Goal: Task Accomplishment & Management: Use online tool/utility

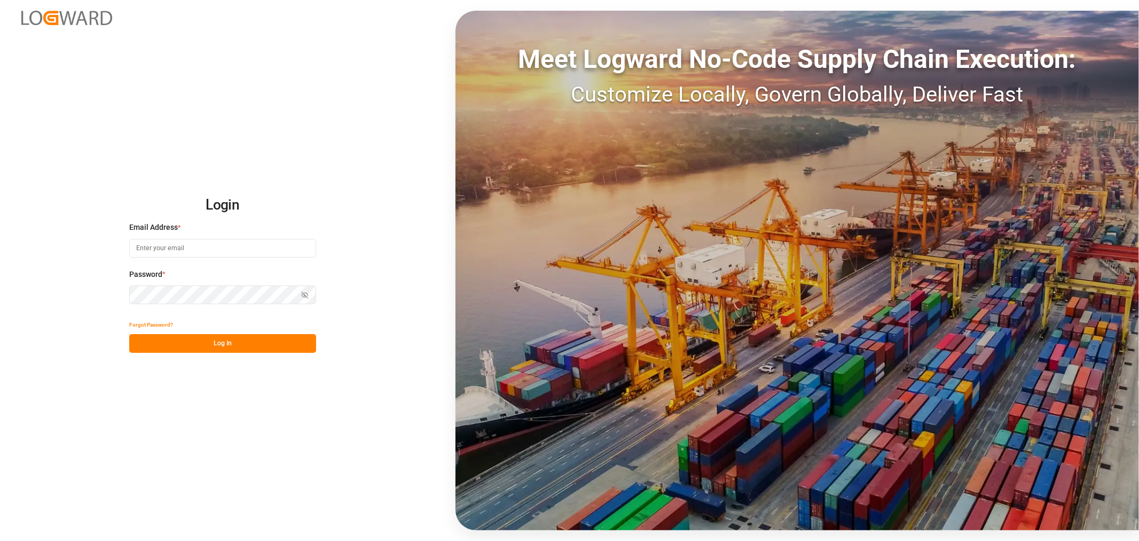
type input "sahar.mosallemi@jamindustries.com"
click at [248, 346] on button "Log In" at bounding box center [222, 343] width 187 height 19
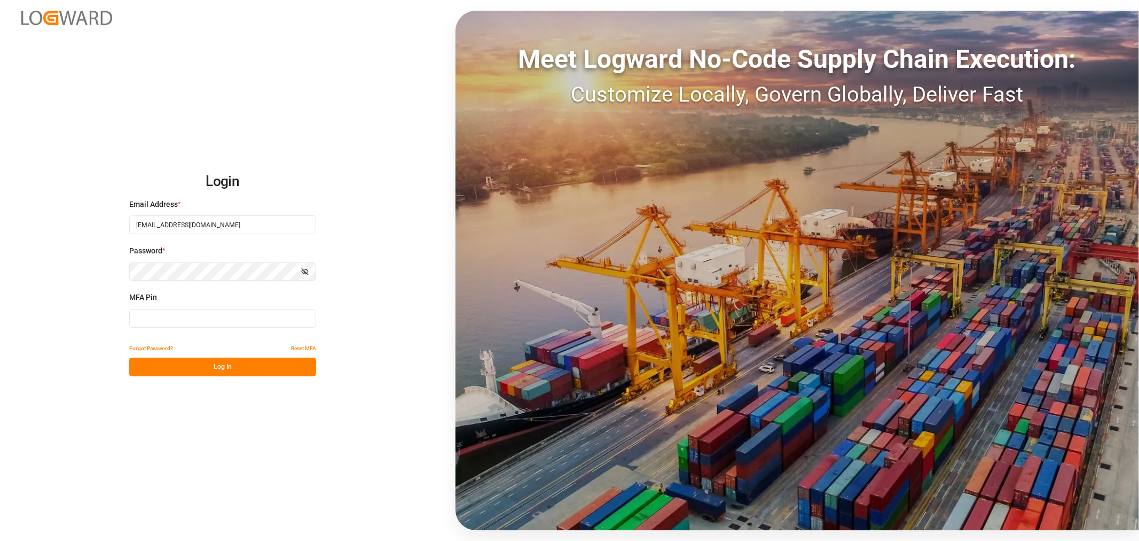
click at [144, 319] on input at bounding box center [222, 318] width 187 height 19
type input "761667"
click at [235, 369] on button "Log In" at bounding box center [222, 366] width 187 height 19
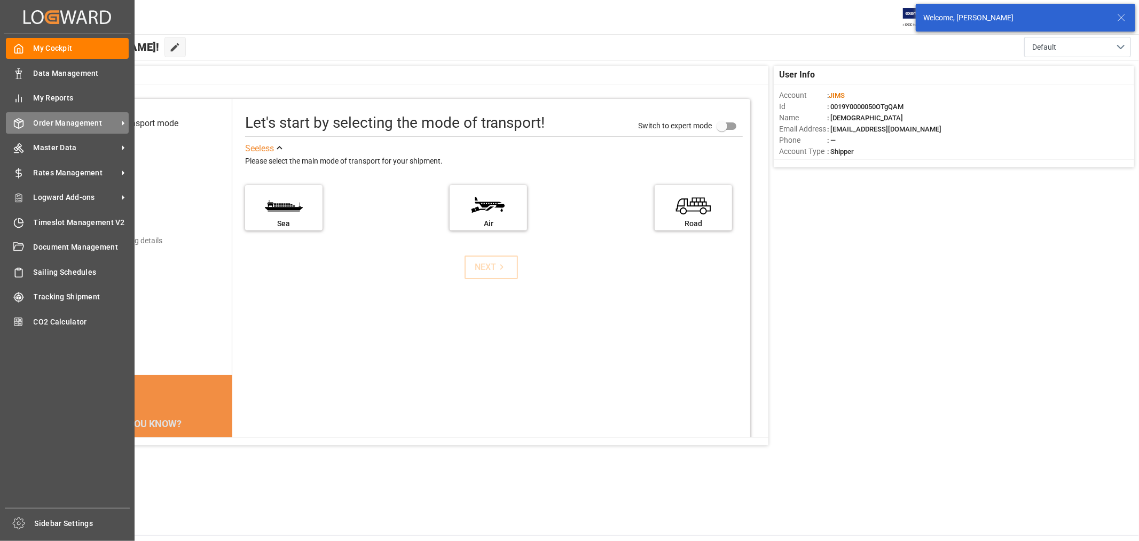
click at [83, 125] on span "Order Management" at bounding box center [76, 123] width 84 height 11
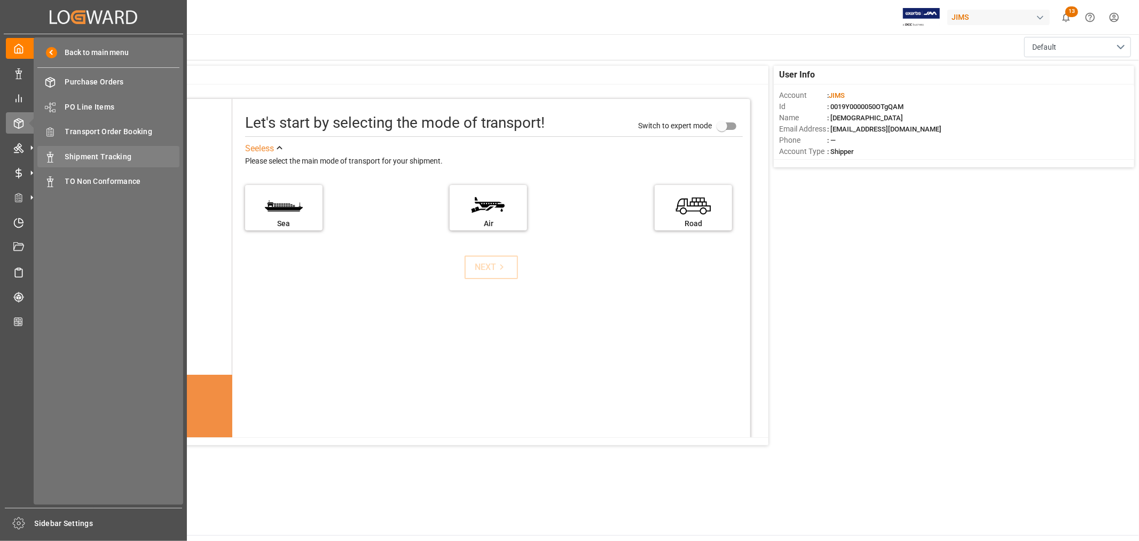
click at [105, 154] on span "Shipment Tracking" at bounding box center [122, 156] width 115 height 11
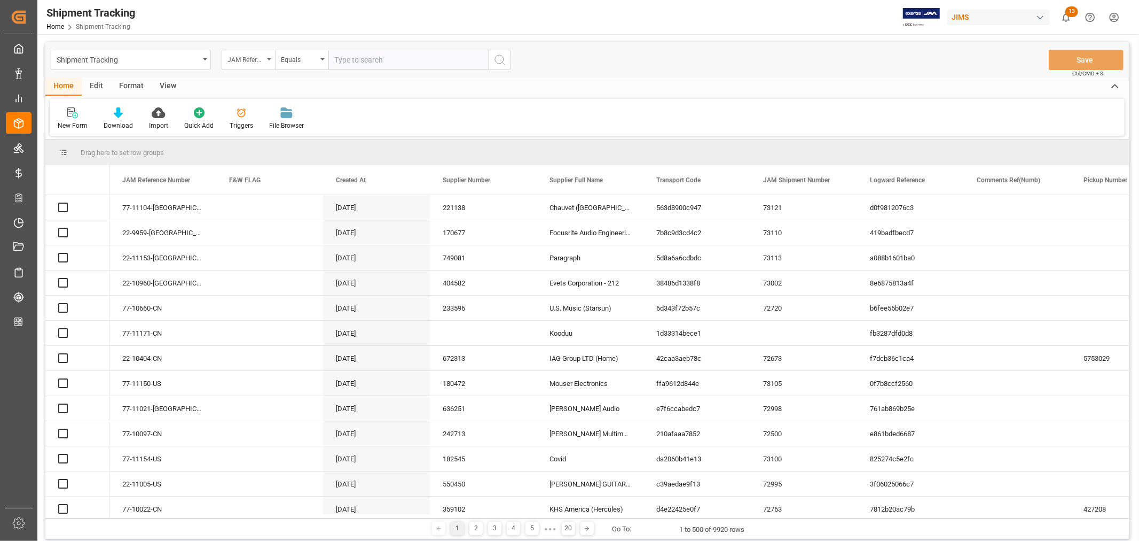
click at [270, 59] on icon "open menu" at bounding box center [269, 59] width 4 height 2
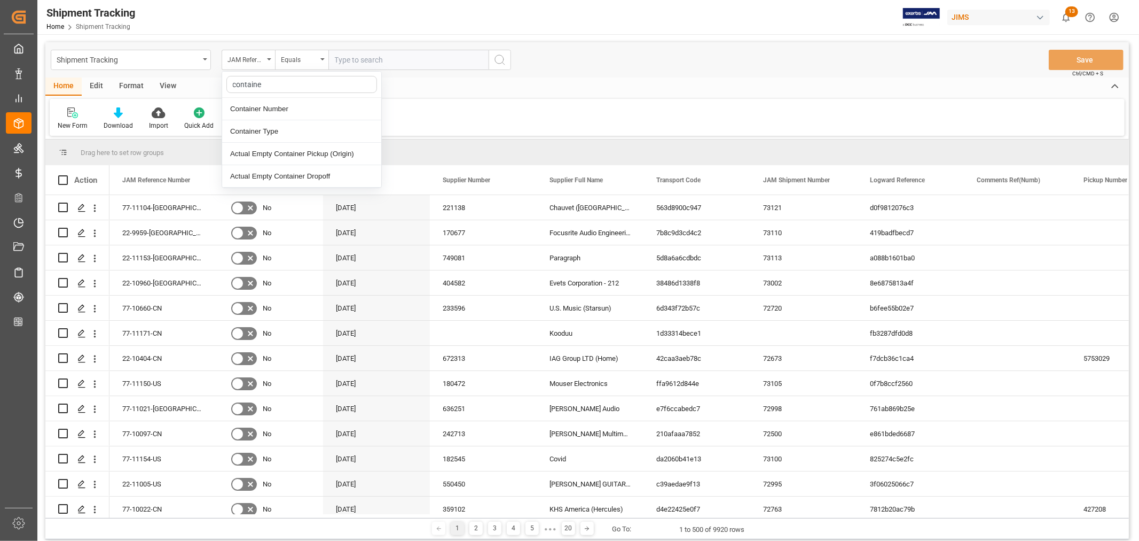
type input "container"
click at [263, 113] on div "Container Number" at bounding box center [301, 109] width 159 height 22
click at [366, 60] on input "text" at bounding box center [408, 60] width 160 height 20
paste input "DRYU4161686"
type input "DRYU4161686"
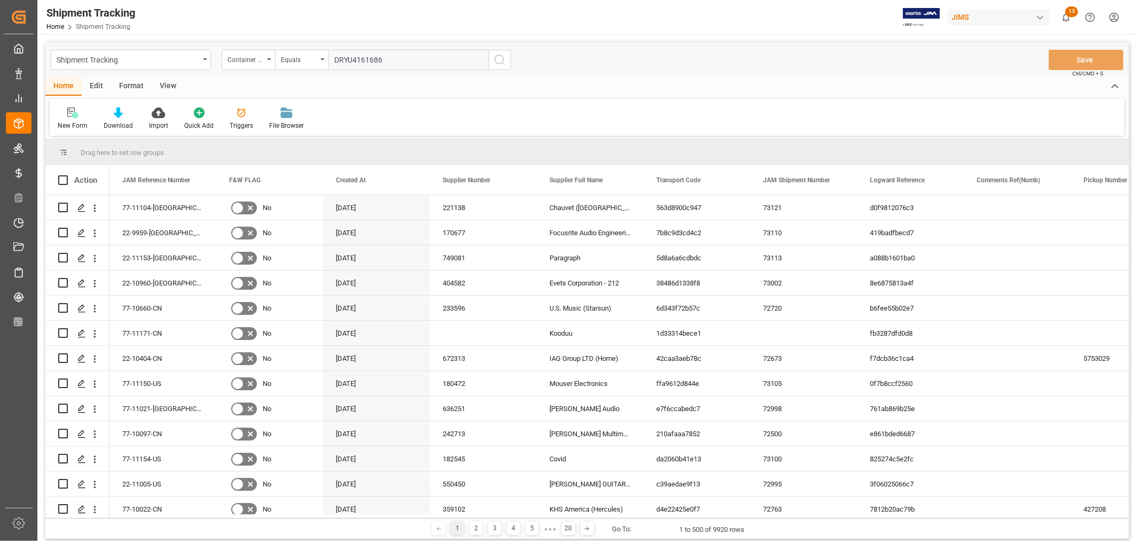
click at [499, 55] on circle "search button" at bounding box center [499, 59] width 9 height 9
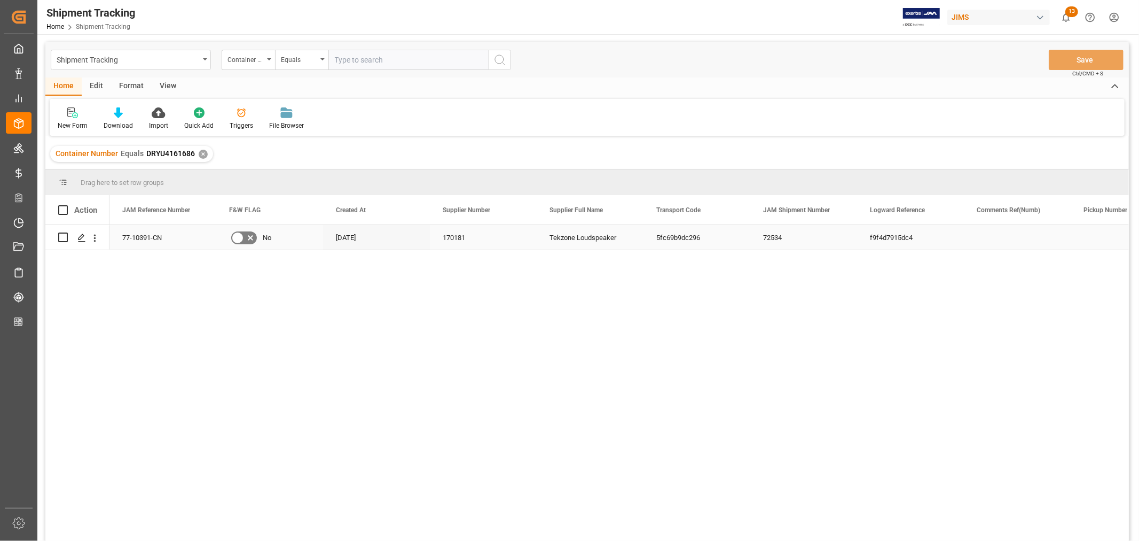
click at [892, 239] on div "f9f4d7915dc4" at bounding box center [910, 237] width 107 height 25
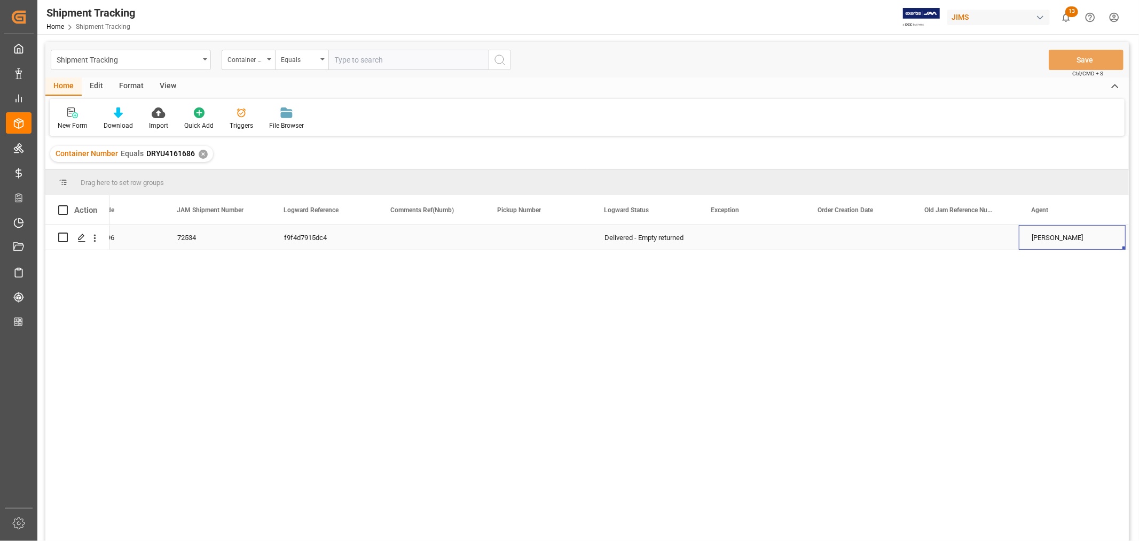
scroll to position [0, 693]
click at [225, 233] on div "f9f4d7915dc4" at bounding box center [218, 237] width 107 height 25
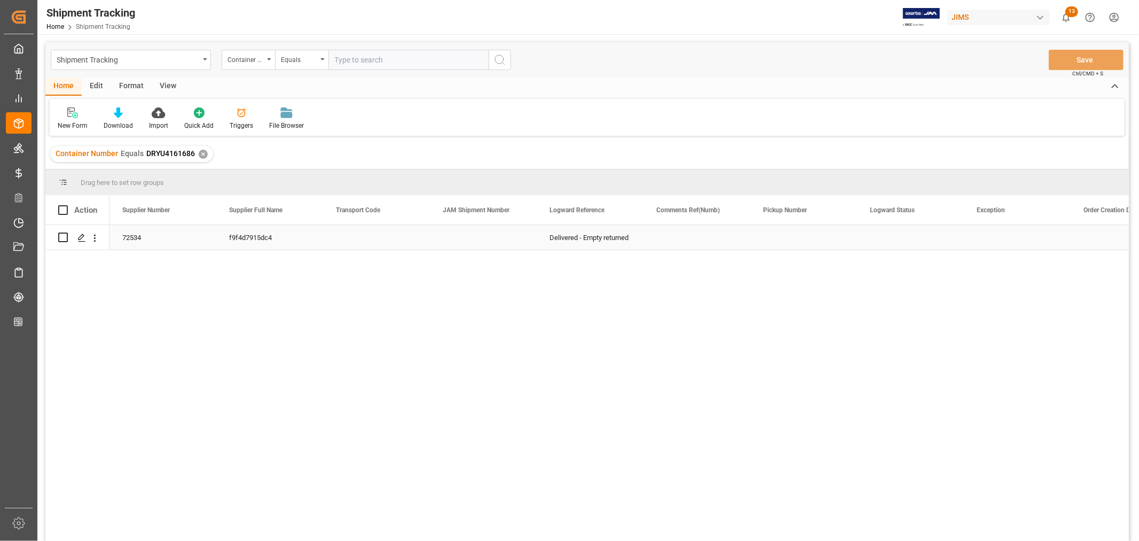
scroll to position [0, 0]
click at [161, 242] on div "77-10391-CN" at bounding box center [162, 237] width 107 height 25
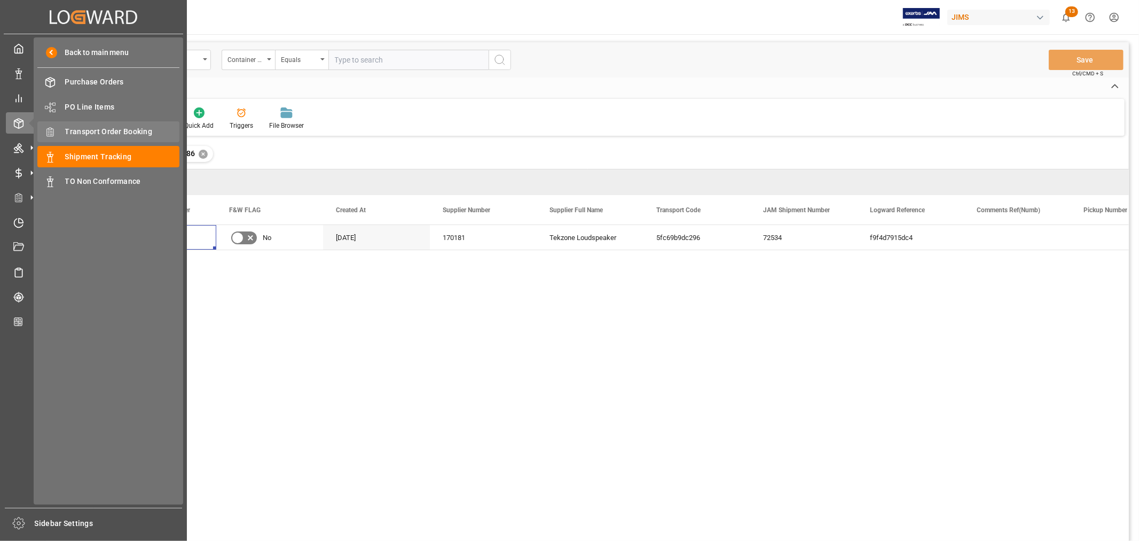
click at [102, 132] on span "Transport Order Booking" at bounding box center [122, 131] width 115 height 11
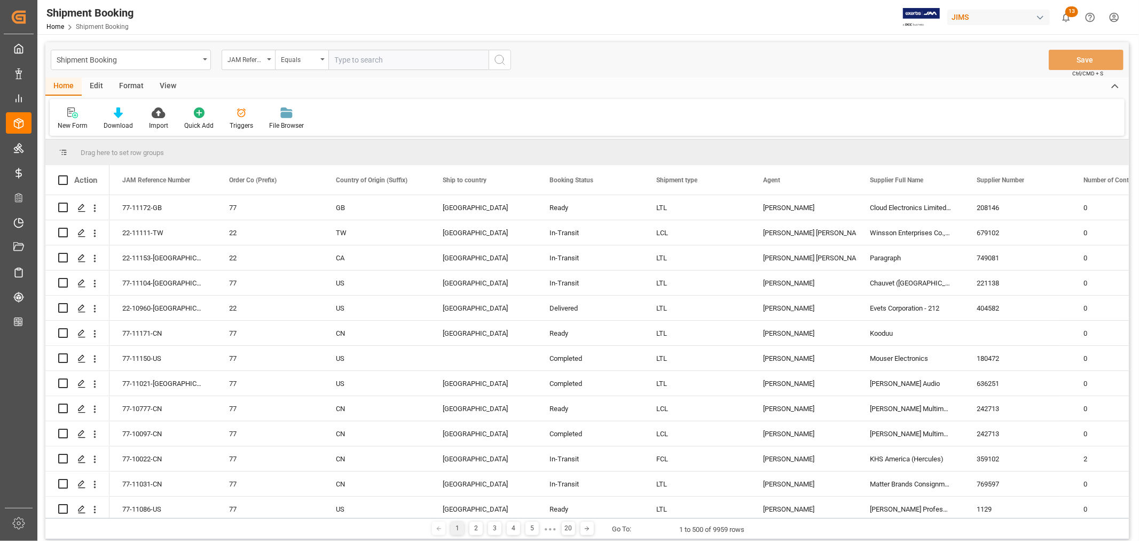
click at [386, 59] on input "text" at bounding box center [408, 60] width 160 height 20
paste input "22-10961-CN"
type input "22-10961-CN"
click at [501, 59] on icon "search button" at bounding box center [500, 59] width 13 height 13
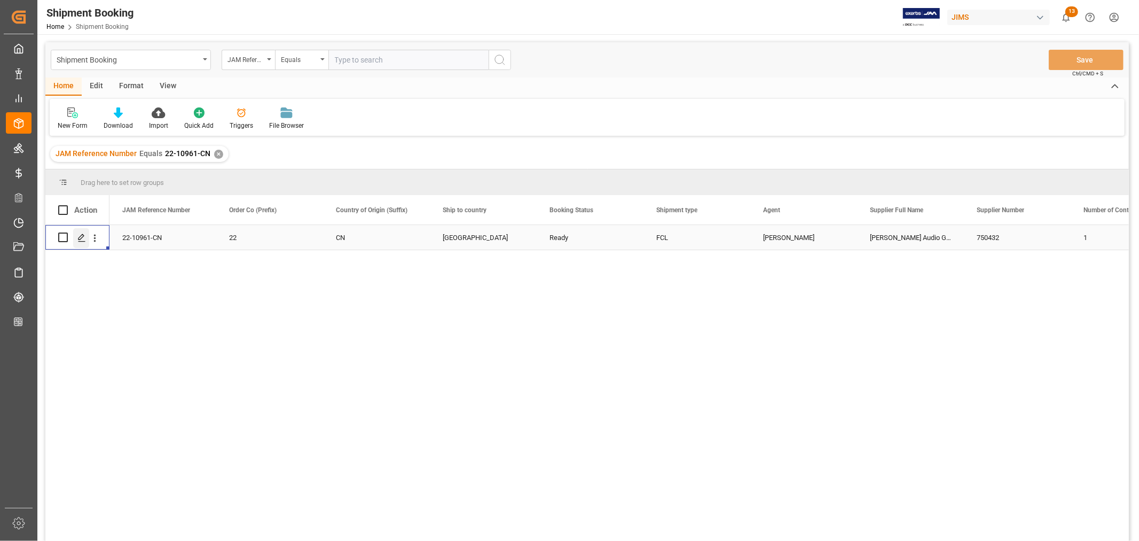
click at [83, 237] on icon "Press SPACE to select this row." at bounding box center [81, 237] width 9 height 9
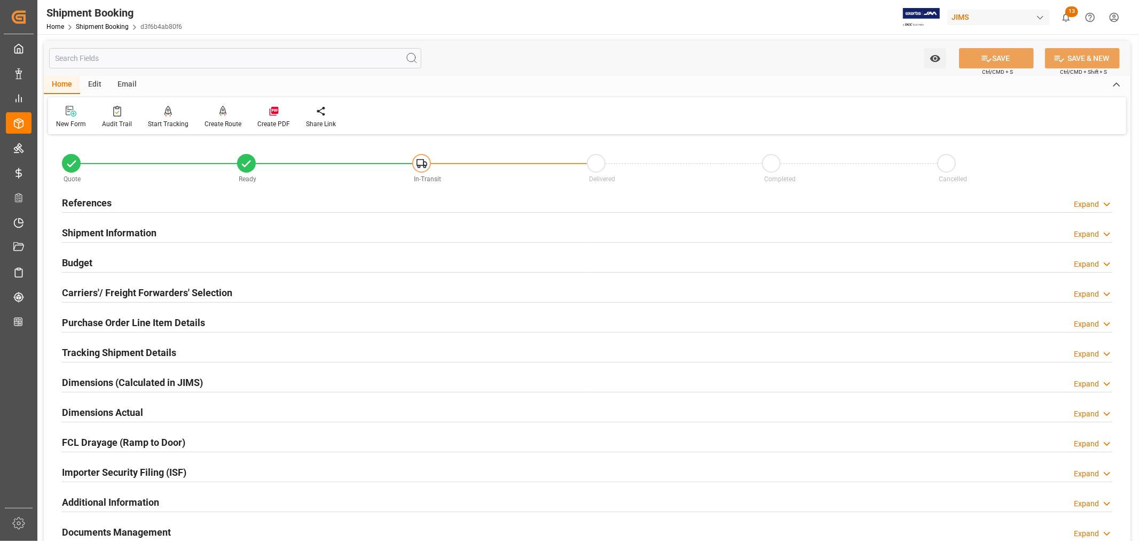
click at [128, 288] on h2 "Carriers'/ Freight Forwarders' Selection" at bounding box center [147, 292] width 170 height 14
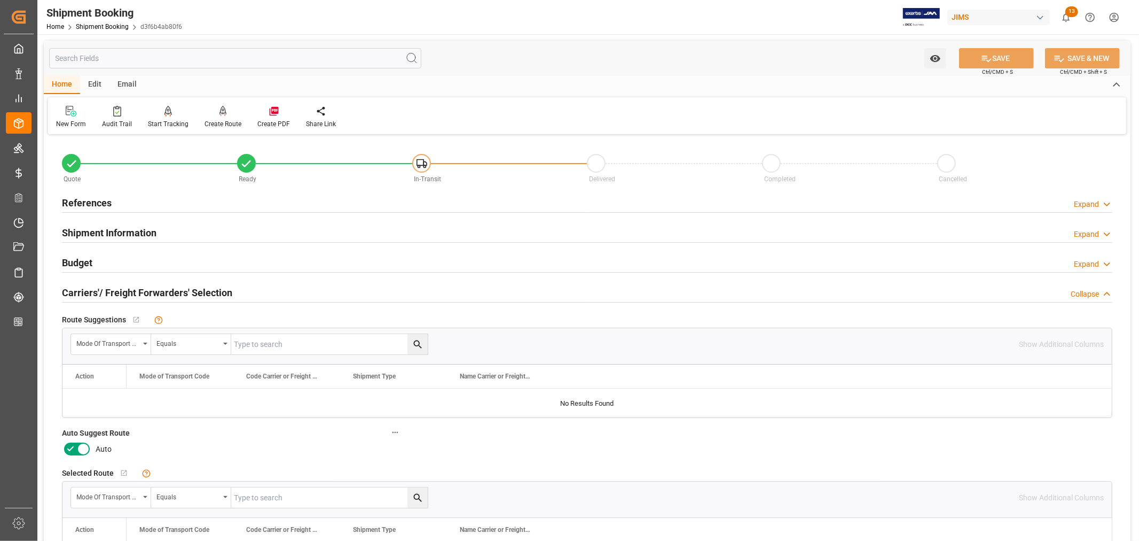
click at [71, 445] on icon at bounding box center [70, 448] width 13 height 13
click at [0, 0] on input "checkbox" at bounding box center [0, 0] width 0 height 0
click at [997, 57] on button "SAVE" at bounding box center [996, 58] width 75 height 20
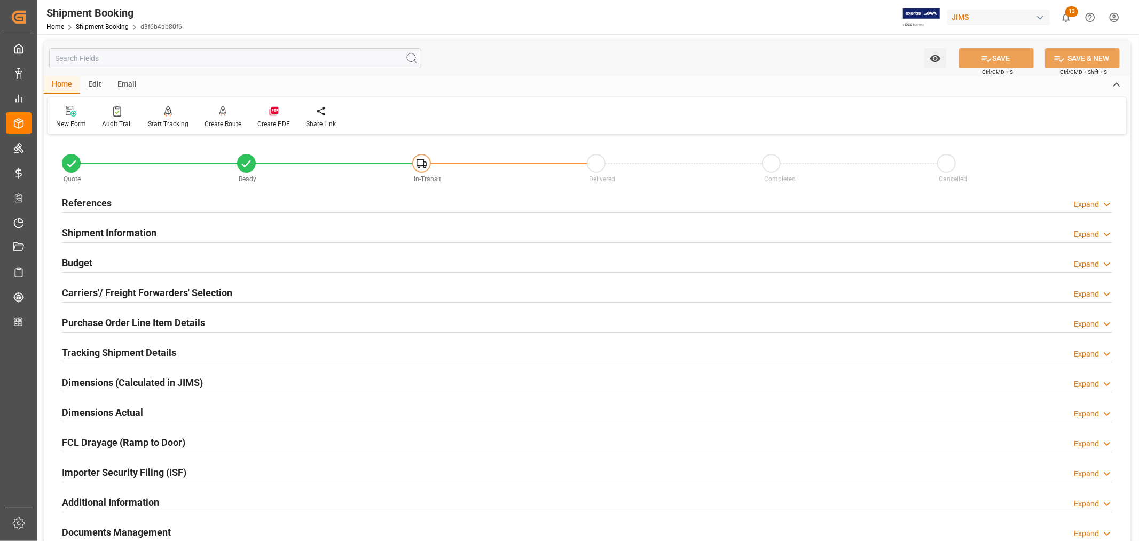
click at [110, 231] on h2 "Shipment Information" at bounding box center [109, 232] width 95 height 14
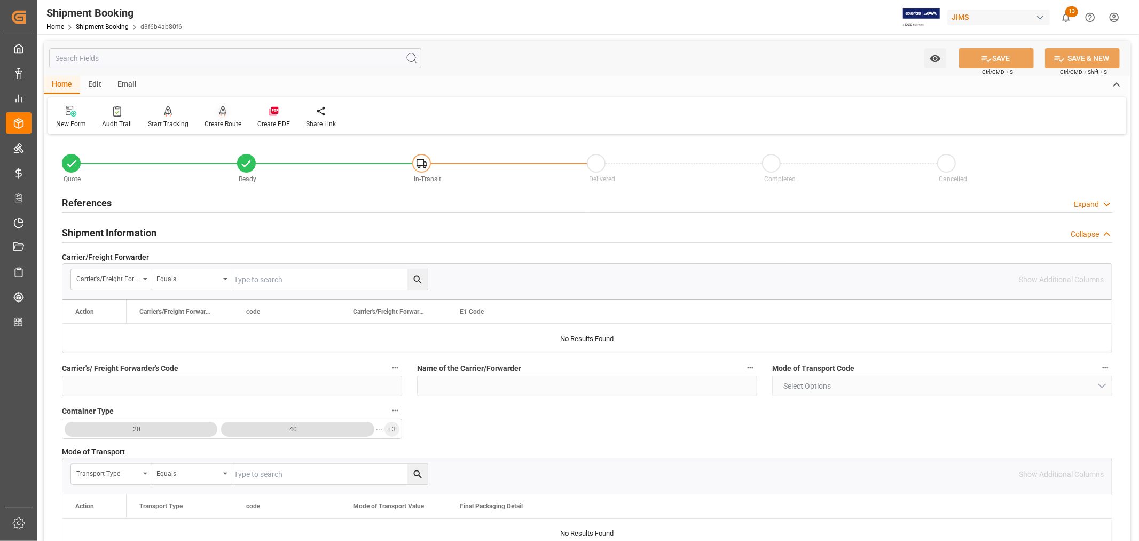
click at [220, 120] on div "Create Route" at bounding box center [223, 124] width 37 height 10
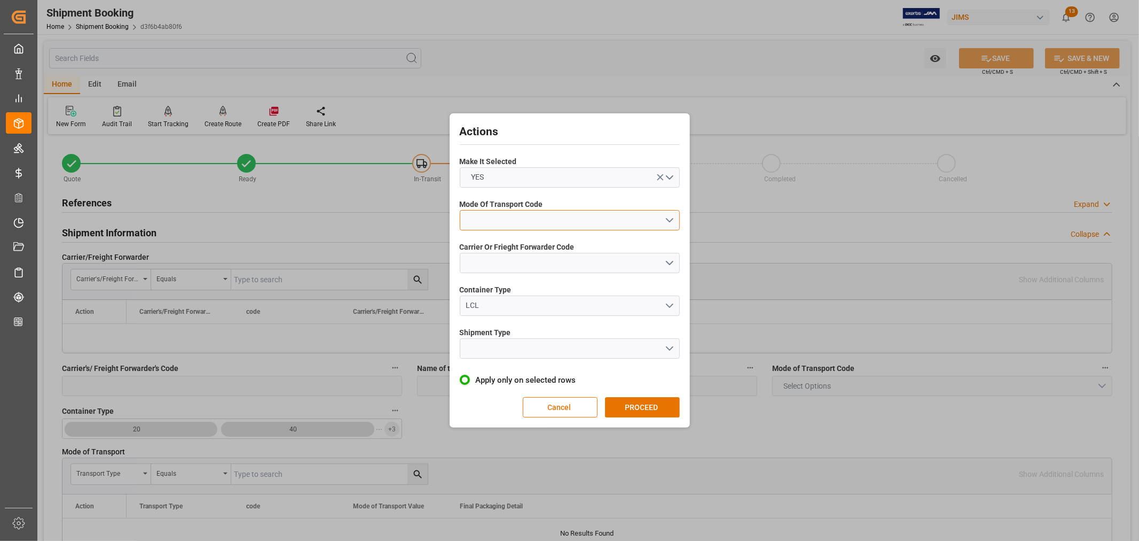
click at [476, 220] on button "open menu" at bounding box center [570, 220] width 220 height 20
click at [492, 224] on div "1- OCEAN" at bounding box center [569, 223] width 219 height 22
click at [465, 269] on button "open menu" at bounding box center [570, 263] width 220 height 20
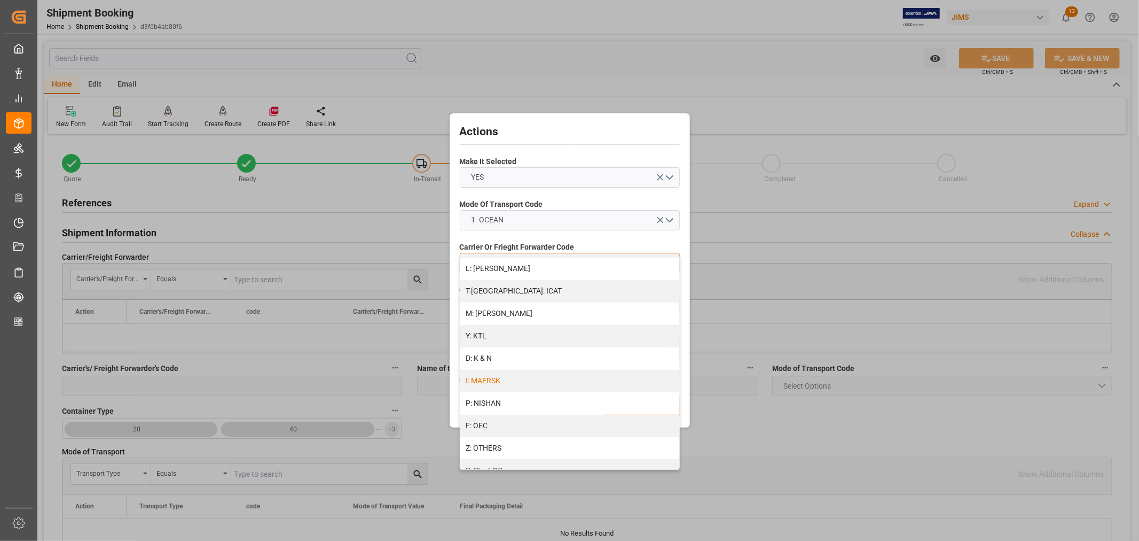
scroll to position [474, 0]
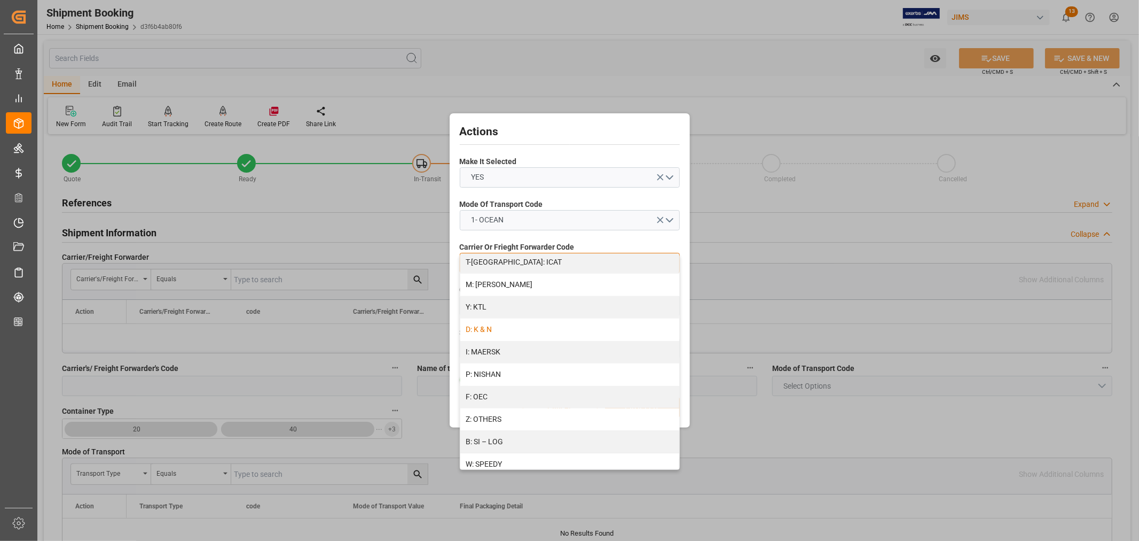
click at [486, 323] on div "D: K & N" at bounding box center [569, 329] width 219 height 22
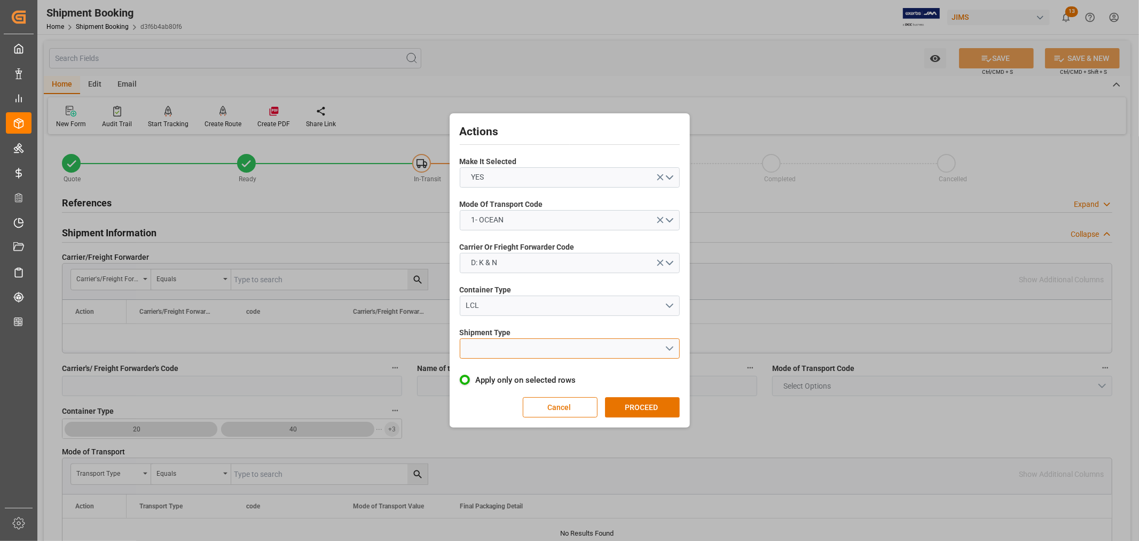
click at [484, 346] on button "open menu" at bounding box center [570, 348] width 220 height 20
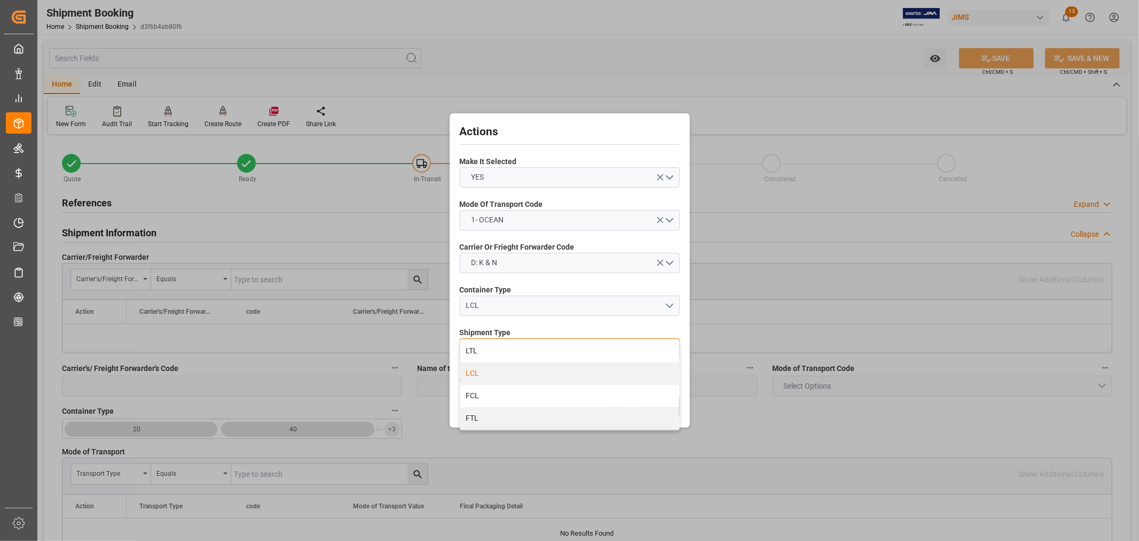
click at [478, 373] on div "LCL" at bounding box center [569, 373] width 219 height 22
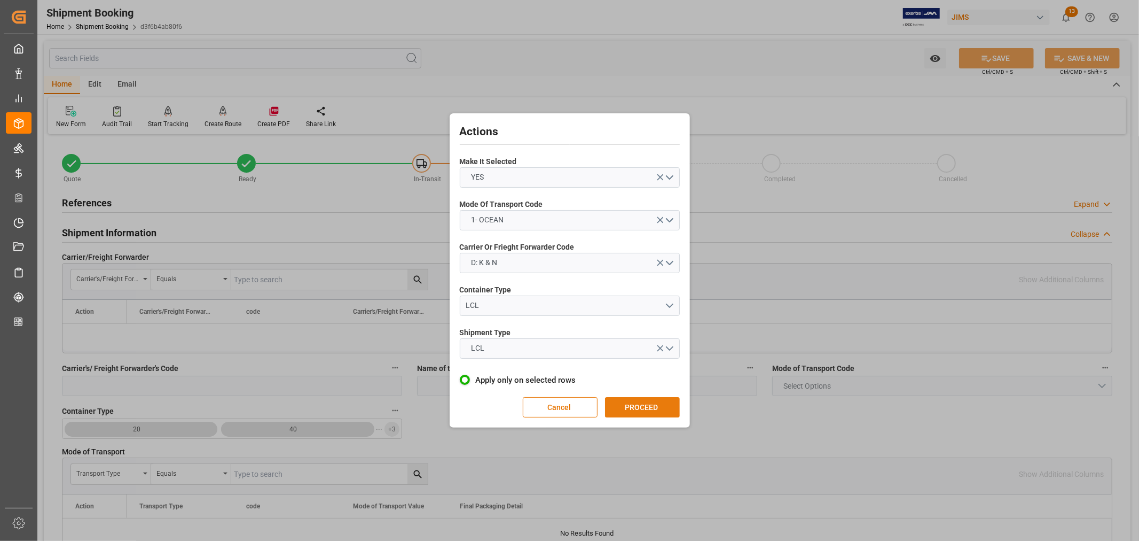
click at [641, 410] on button "PROCEED" at bounding box center [642, 407] width 75 height 20
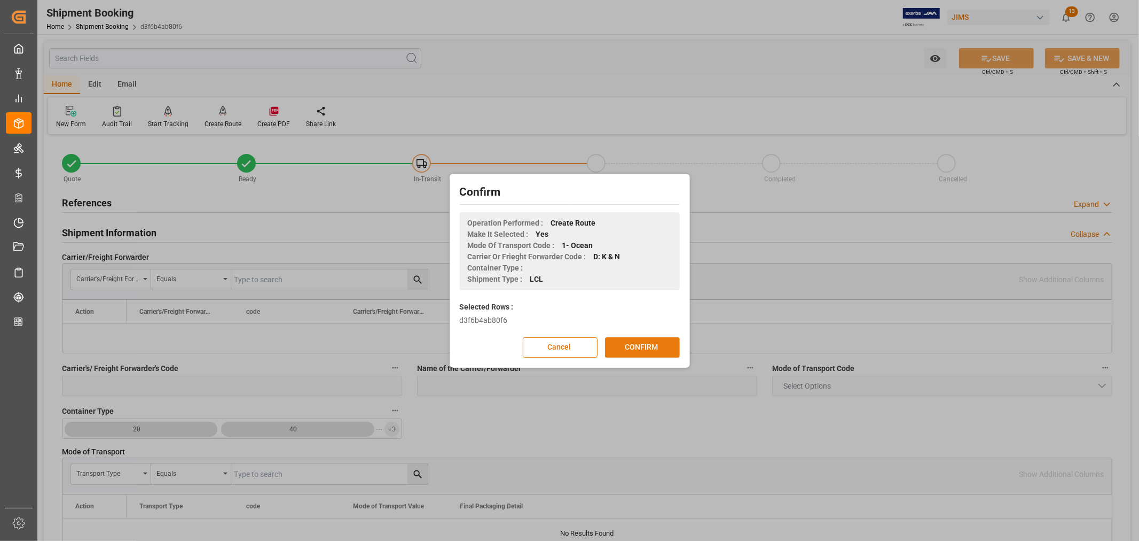
click at [638, 350] on button "CONFIRM" at bounding box center [642, 347] width 75 height 20
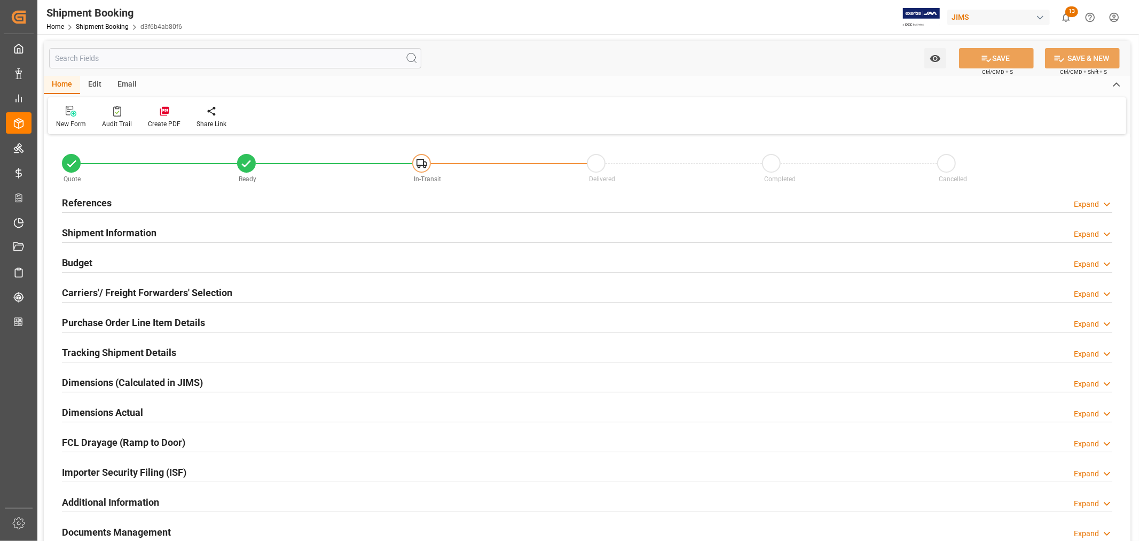
type input "30"
click at [98, 232] on h2 "Shipment Information" at bounding box center [109, 232] width 95 height 14
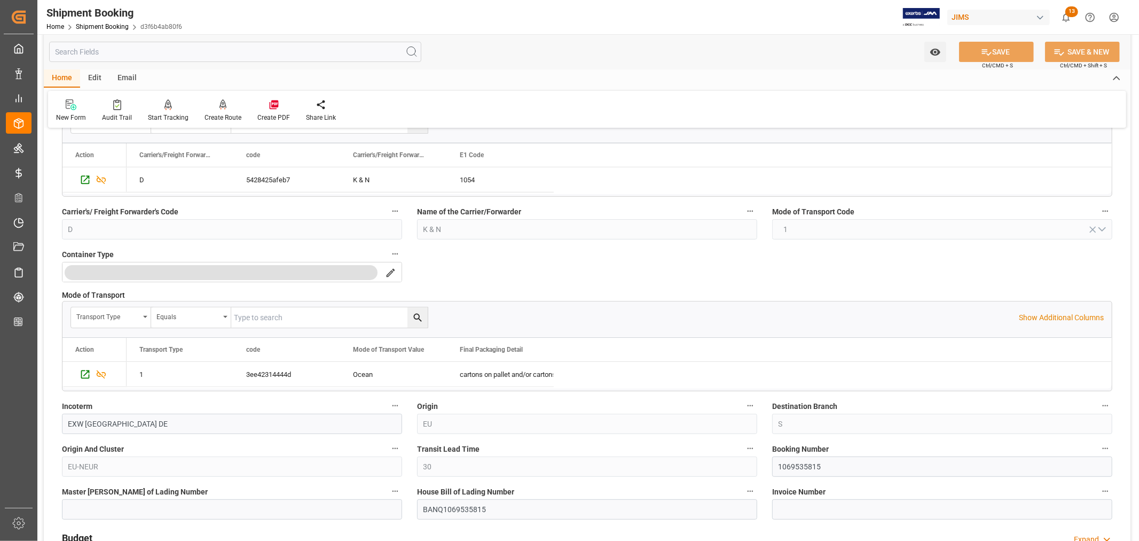
scroll to position [59, 0]
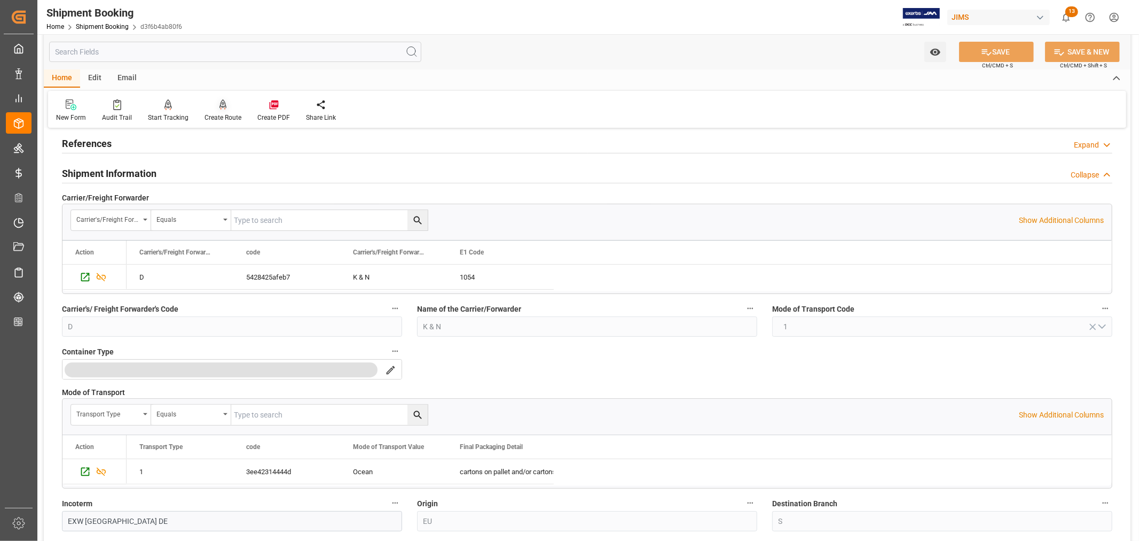
click at [212, 113] on div "Create Route" at bounding box center [223, 118] width 37 height 10
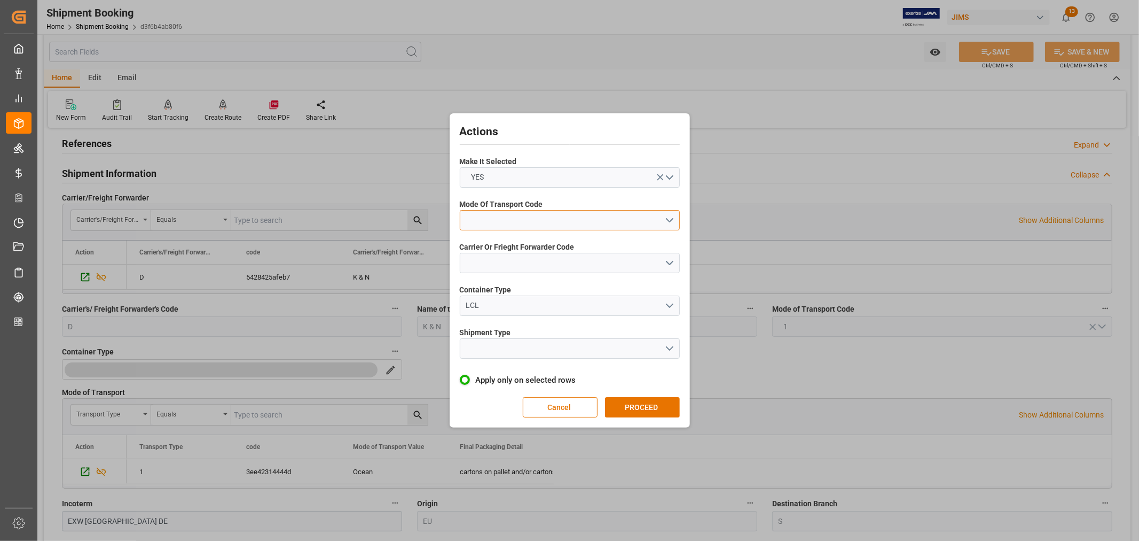
click at [495, 217] on button "open menu" at bounding box center [570, 220] width 220 height 20
click at [492, 222] on div "1- OCEAN" at bounding box center [569, 223] width 219 height 22
click at [500, 260] on button "open menu" at bounding box center [570, 263] width 220 height 20
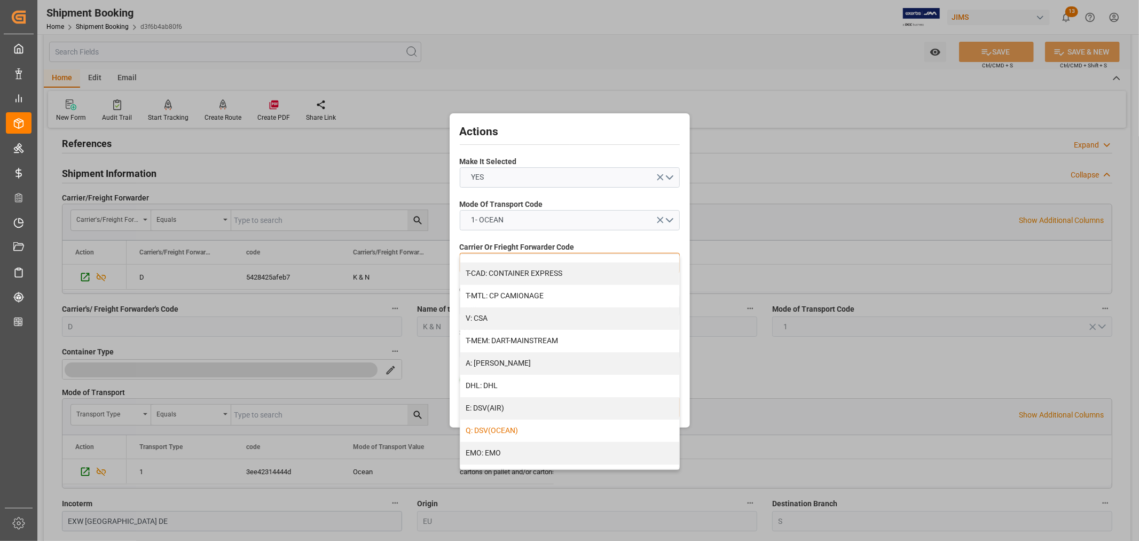
scroll to position [0, 0]
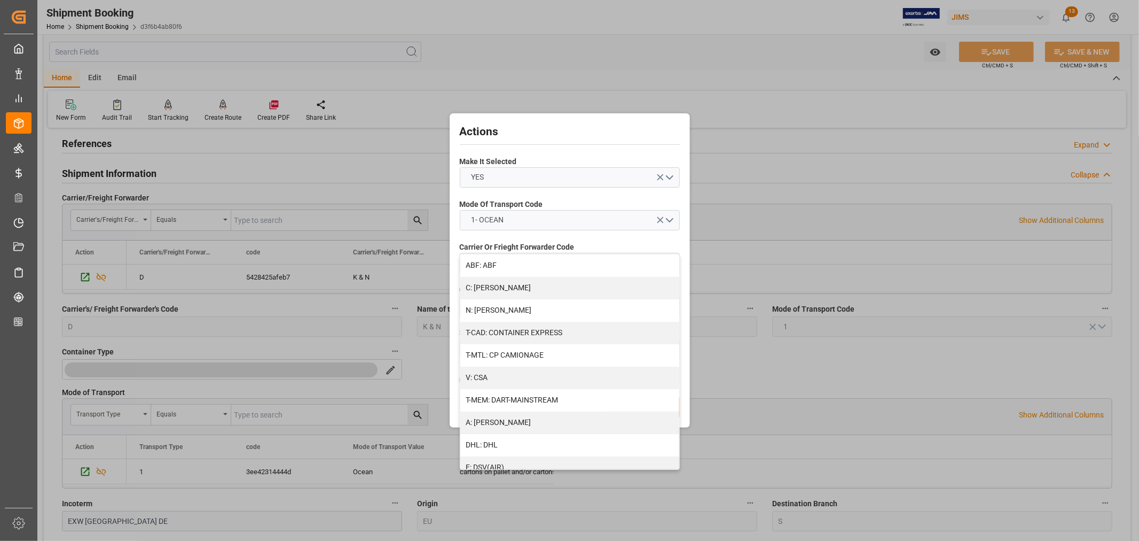
click at [647, 38] on div "Actions Make It Selected YES Mode Of Transport Code 1- OCEAN Carrier Or Frieght…" at bounding box center [569, 270] width 1139 height 541
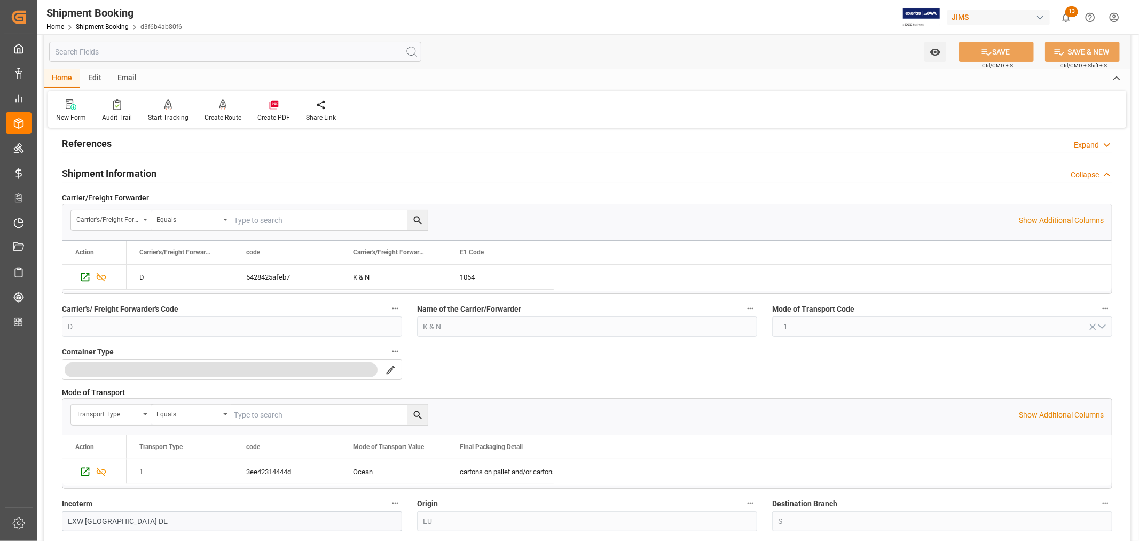
click at [92, 76] on div "Edit" at bounding box center [94, 78] width 29 height 18
click at [187, 116] on div "Configuration" at bounding box center [191, 118] width 40 height 10
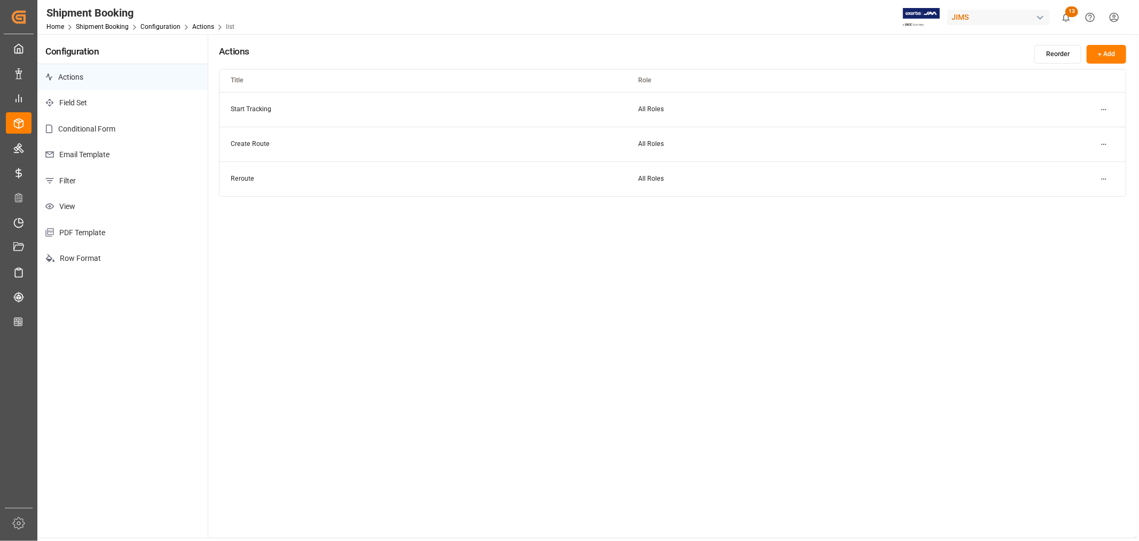
click at [71, 77] on p "Actions" at bounding box center [122, 77] width 170 height 26
click at [246, 142] on td "Create Route" at bounding box center [424, 144] width 408 height 35
click at [642, 143] on span "All Roles" at bounding box center [652, 143] width 26 height 7
click at [1105, 143] on html "Created by potrace 1.15, written by [PERSON_NAME] [DATE]-[DATE] Created by potr…" at bounding box center [569, 270] width 1139 height 541
click at [1067, 164] on small "Edit" at bounding box center [1066, 165] width 11 height 6
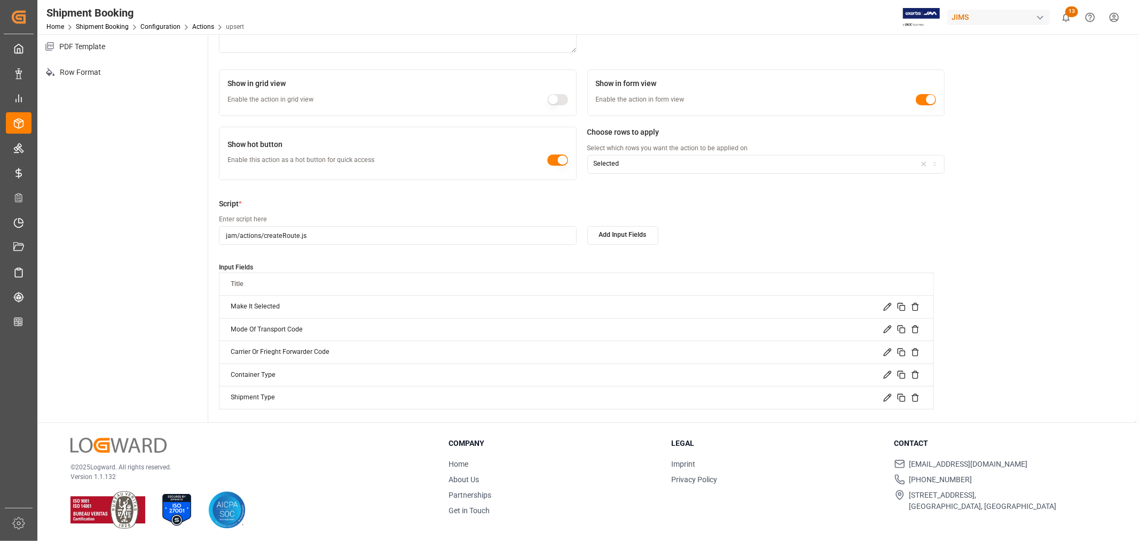
scroll to position [189, 0]
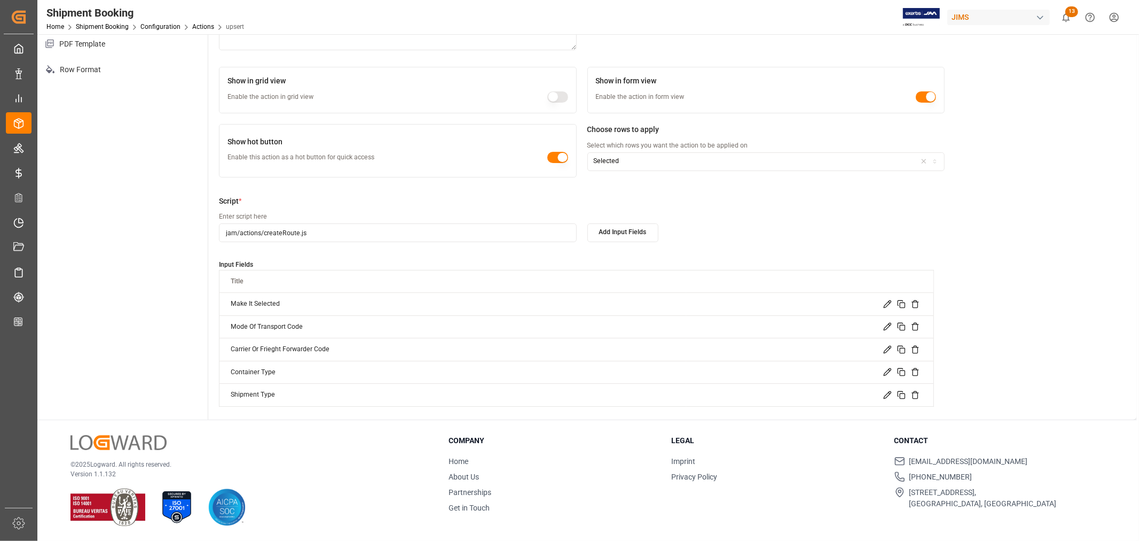
click at [1017, 208] on div "Script * Enter script here jam/actions/createRoute.js Add Input Fields Input Fi…" at bounding box center [672, 300] width 907 height 211
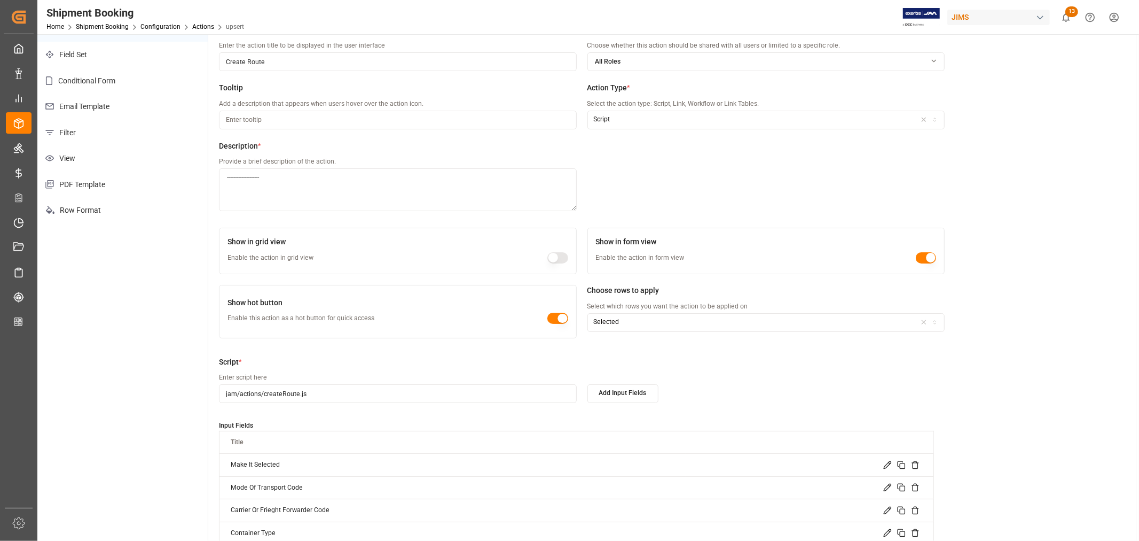
scroll to position [0, 0]
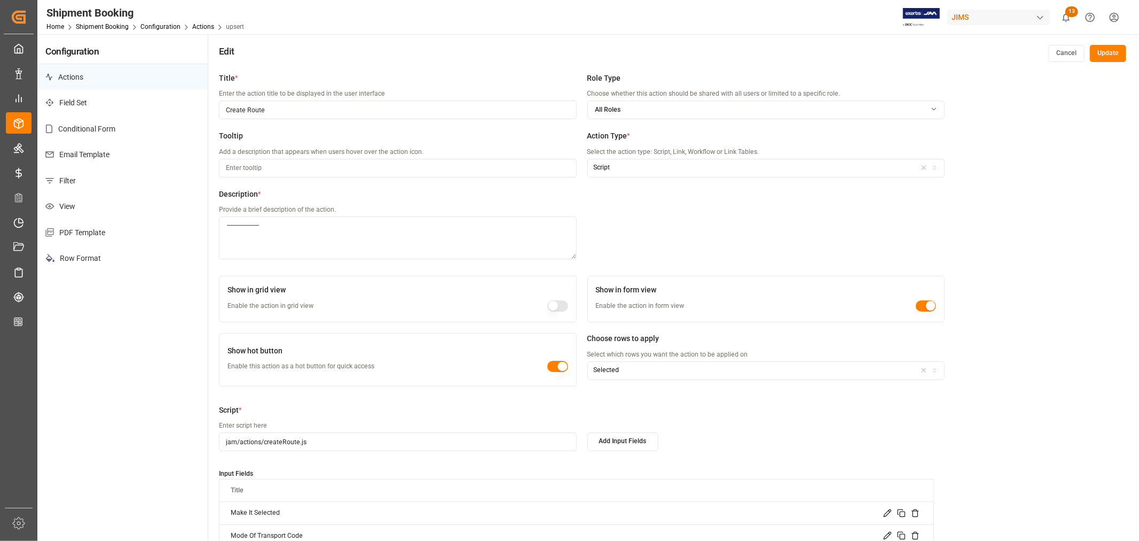
click at [1062, 52] on button "Cancel" at bounding box center [1066, 53] width 36 height 17
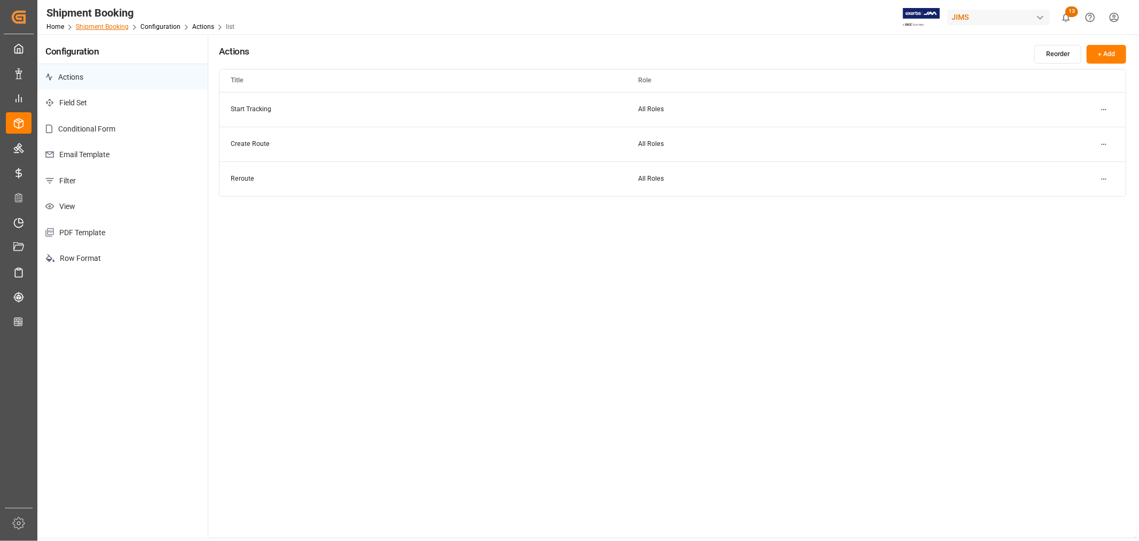
click at [95, 28] on link "Shipment Booking" at bounding box center [102, 26] width 53 height 7
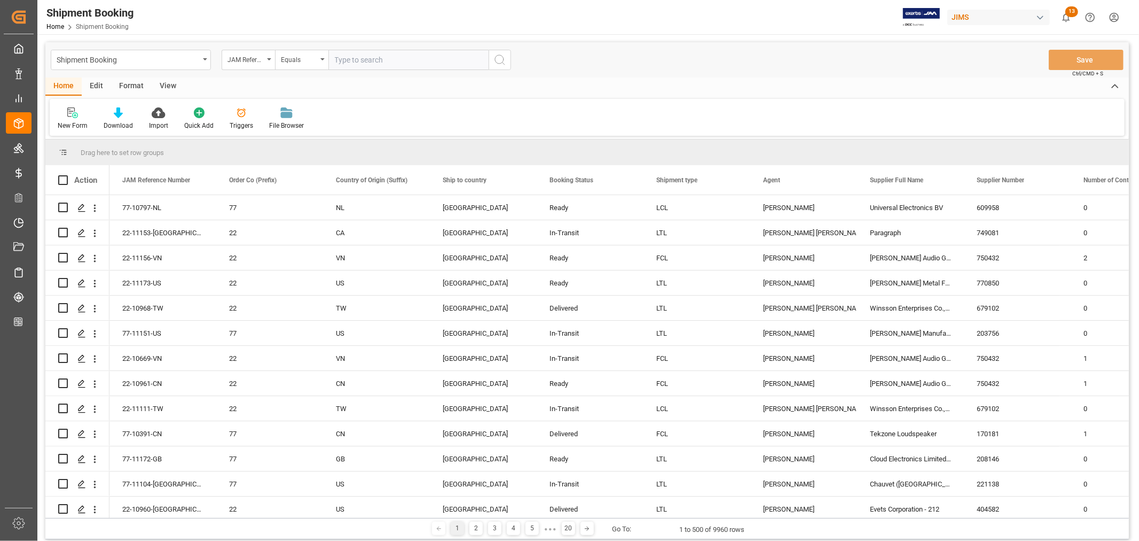
click at [97, 84] on div "Edit" at bounding box center [96, 86] width 29 height 18
click at [82, 209] on icon "Press SPACE to select this row." at bounding box center [81, 207] width 9 height 9
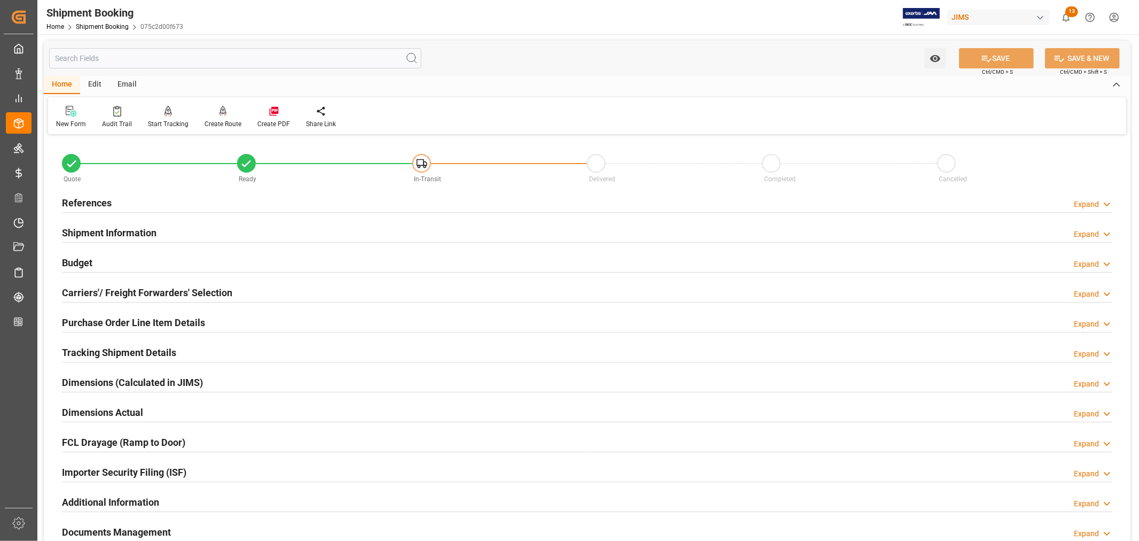
click at [98, 84] on div "Edit" at bounding box center [94, 85] width 29 height 18
click at [193, 115] on icon at bounding box center [190, 111] width 15 height 11
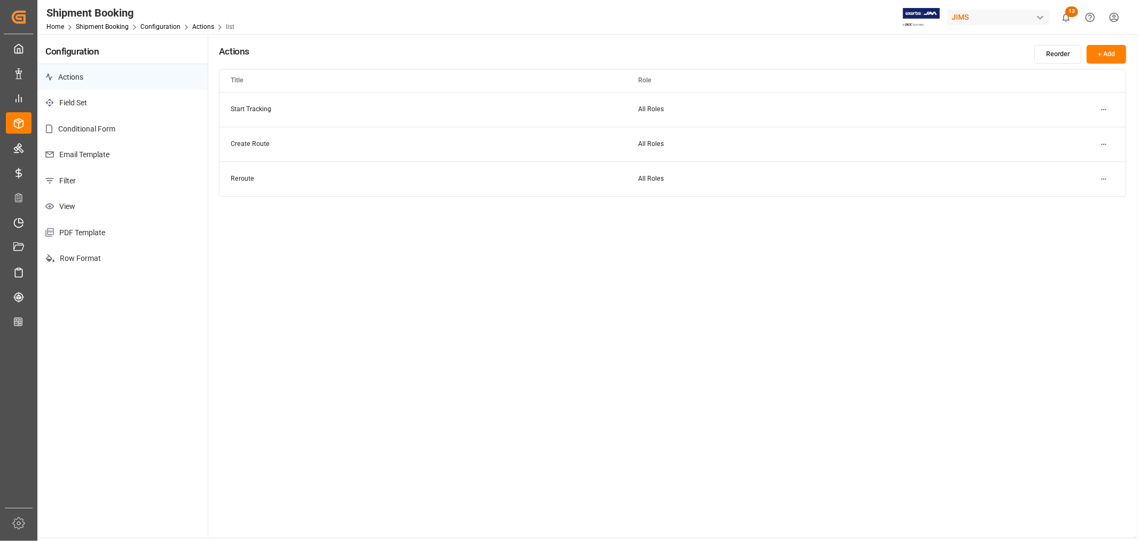
click at [74, 76] on p "Actions" at bounding box center [122, 77] width 170 height 26
click at [245, 142] on td "Create Route" at bounding box center [424, 144] width 408 height 35
click at [1102, 142] on html "Created by potrace 1.15, written by [PERSON_NAME] [DATE]-[DATE] Created by potr…" at bounding box center [569, 270] width 1139 height 541
click at [1065, 163] on small "Edit" at bounding box center [1066, 165] width 11 height 6
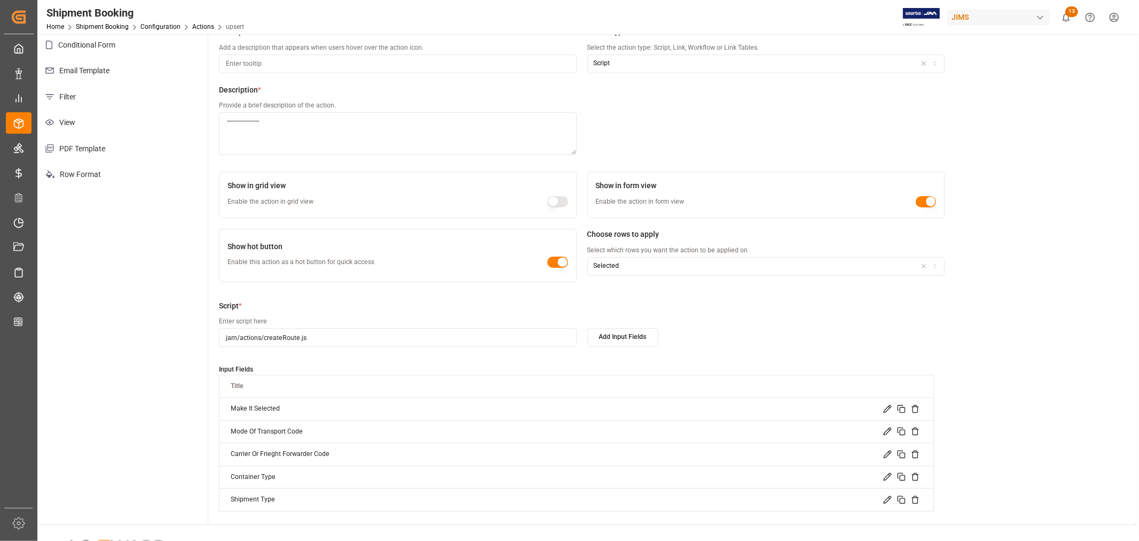
scroll to position [189, 0]
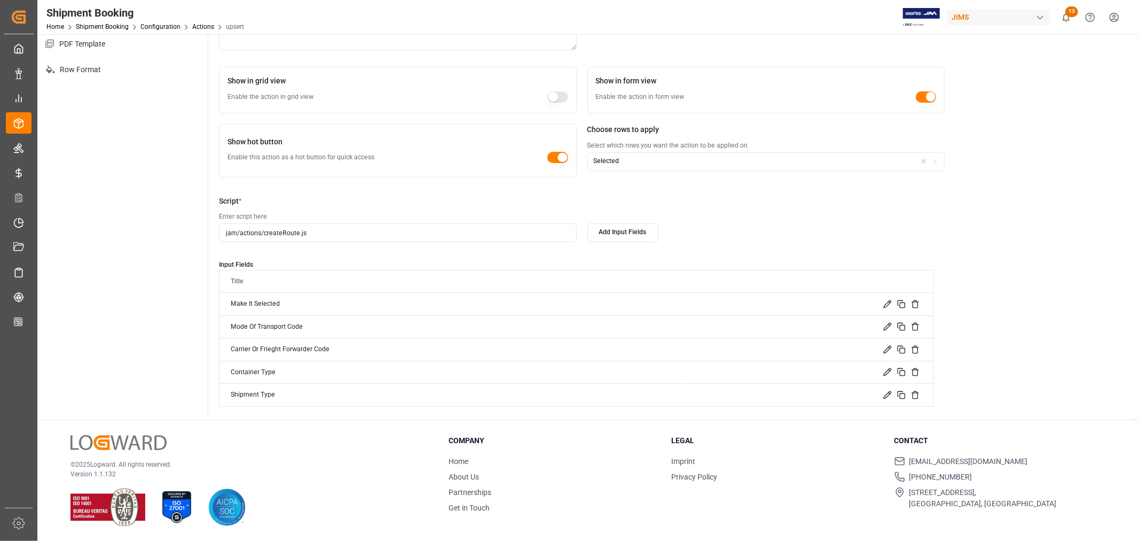
click at [889, 349] on icon at bounding box center [887, 349] width 9 height 9
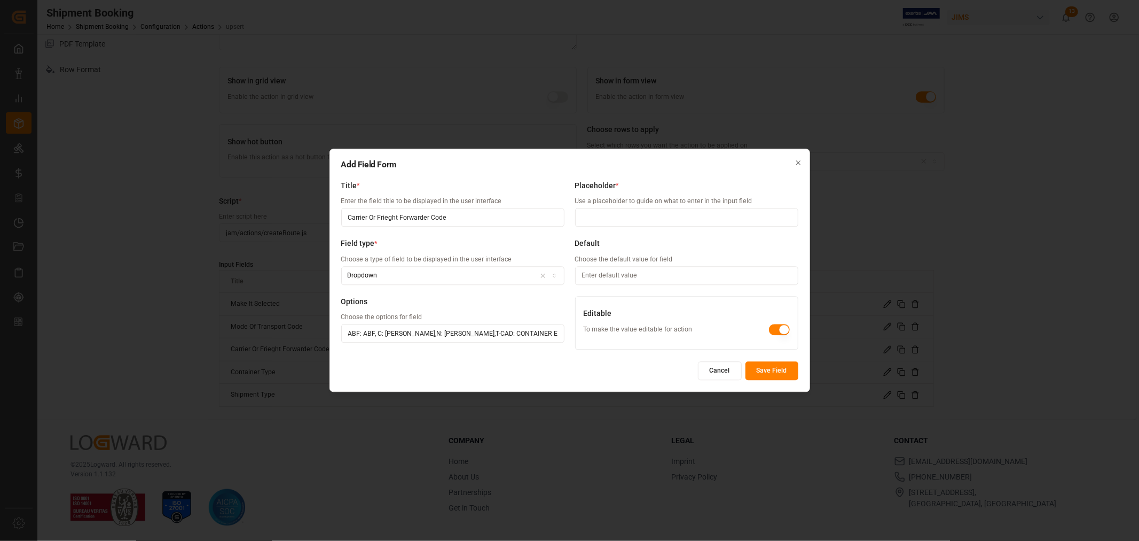
click at [377, 334] on input "ABF: ABF, C: [PERSON_NAME],N: [PERSON_NAME],T-CAD: CONTAINER EXPRESS,T-MTL: CP …" at bounding box center [452, 333] width 223 height 19
click at [378, 334] on input "ABF: ABF, C: [PERSON_NAME],N: [PERSON_NAME],T-CAD: CONTAINER EXPRESS,T-MTL: CP …" at bounding box center [452, 333] width 223 height 19
click at [378, 335] on input "ABF: ABF, C: [PERSON_NAME],N: [PERSON_NAME],T-CAD: CONTAINER EXPRESS,T-MTL: CP …" at bounding box center [452, 333] width 223 height 19
click at [434, 334] on input "ABF: ABF, C: [PERSON_NAME],N: [PERSON_NAME],T-CAD: CONTAINER EXPRESS,T-MTL: CP …" at bounding box center [452, 333] width 223 height 19
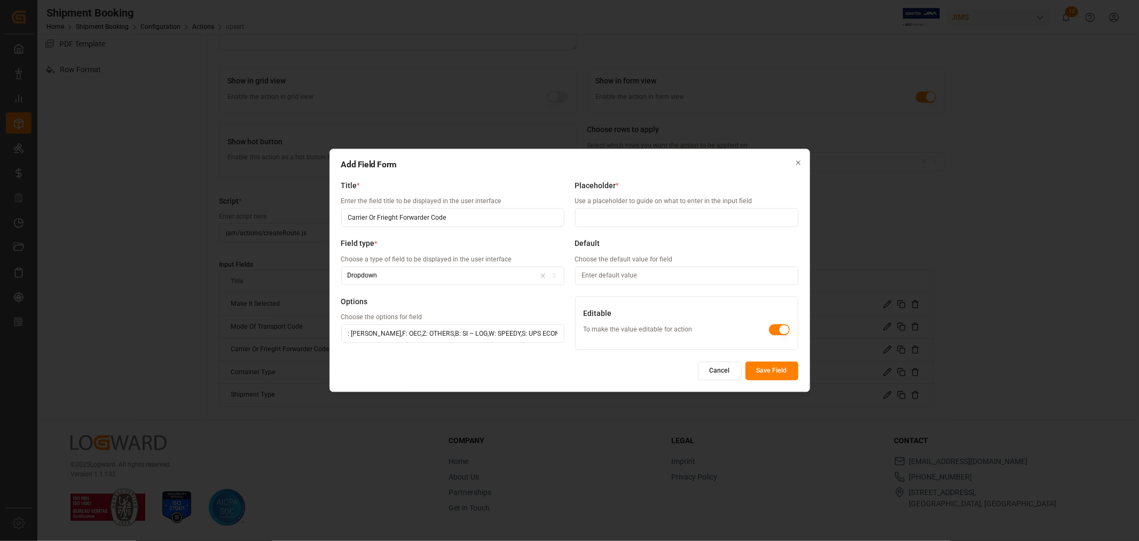
drag, startPoint x: 344, startPoint y: 331, endPoint x: 571, endPoint y: 330, distance: 227.5
click at [571, 330] on div "Title * Enter the field title to be displayed in the user interface Carrier Or …" at bounding box center [569, 267] width 457 height 174
click at [510, 330] on input "ABF: ABF, C: [PERSON_NAME],N: [PERSON_NAME],T-CAD: CONTAINER EXPRESS,T-MTL: CP …" at bounding box center [452, 333] width 223 height 19
drag, startPoint x: 461, startPoint y: 333, endPoint x: 280, endPoint y: 341, distance: 180.7
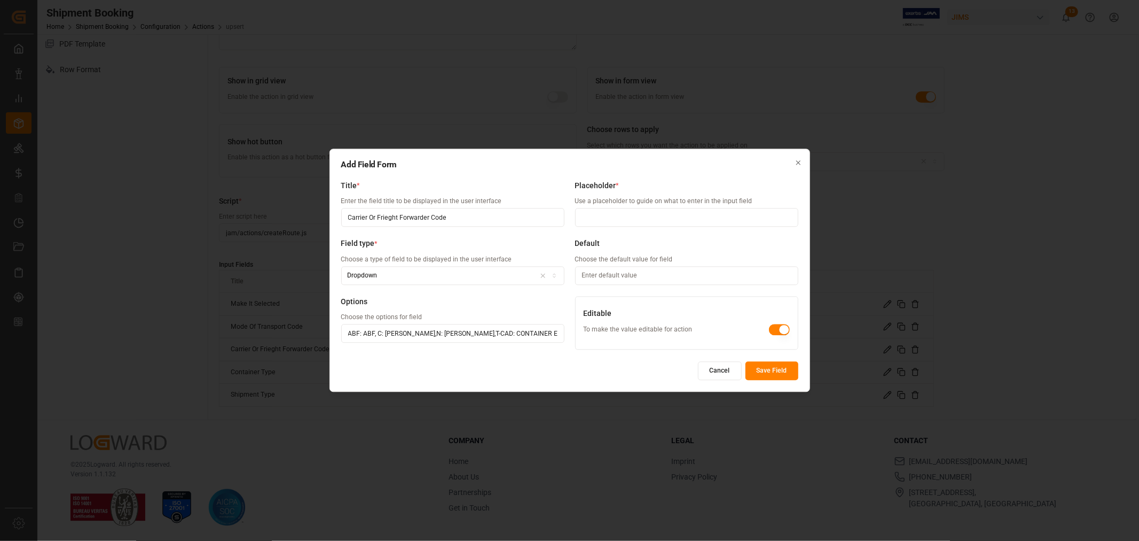
click at [280, 341] on div "Add Field Form Title * Enter the field title to be displayed in the user interf…" at bounding box center [569, 270] width 1139 height 541
click at [406, 333] on input "ABF: ABF, C: [PERSON_NAME],N: [PERSON_NAME],T-CAD: CONTAINER EXPRESS,T-MTL: CP …" at bounding box center [452, 333] width 223 height 19
click at [377, 333] on input "ABF: ABF, C: [PERSON_NAME],N: [PERSON_NAME],T-CAD: CONTAINER EXPRESS,T-MTL: CP …" at bounding box center [452, 333] width 223 height 19
drag, startPoint x: 383, startPoint y: 333, endPoint x: 424, endPoint y: 336, distance: 40.8
click at [424, 336] on input "ABF: ABF, C: [PERSON_NAME],N: [PERSON_NAME],T-CAD: CONTAINER EXPRESS,T-MTL: CP …" at bounding box center [452, 333] width 223 height 19
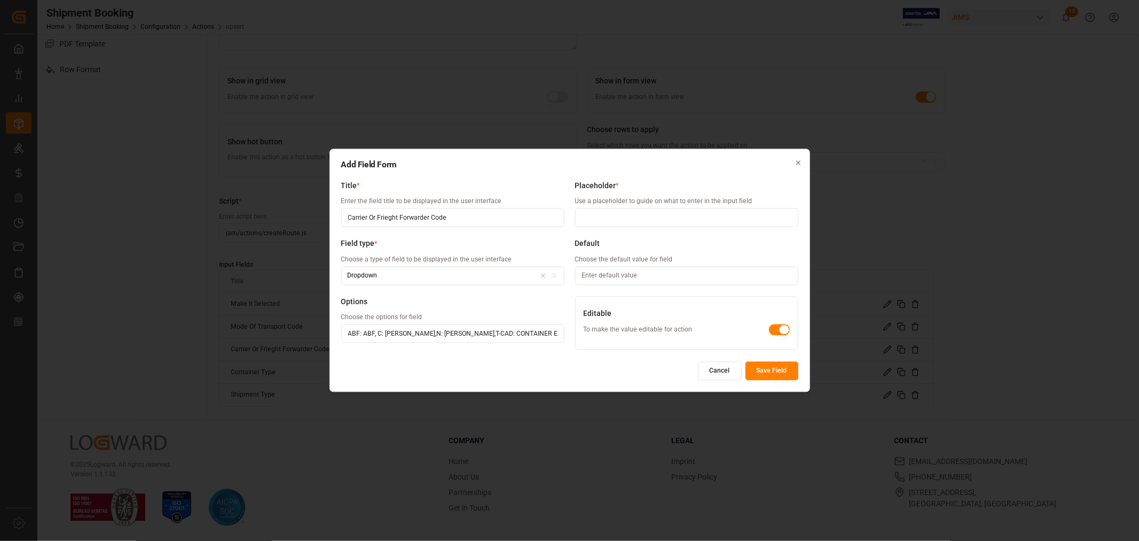
click at [433, 334] on input "ABF: ABF, C: [PERSON_NAME],N: [PERSON_NAME],T-CAD: CONTAINER EXPRESS,T-MTL: CP …" at bounding box center [452, 333] width 223 height 19
drag, startPoint x: 437, startPoint y: 333, endPoint x: 472, endPoint y: 333, distance: 35.3
click at [472, 333] on input "ABF: ABF, C: [PERSON_NAME],N: [PERSON_NAME],T-CAD: CONTAINER EXPRESS,T-MTL: CP …" at bounding box center [452, 333] width 223 height 19
click at [379, 332] on input "ABF: ABF, C: [PERSON_NAME],N: [PERSON_NAME],T-CAD: CONTAINER EXPRESS,T-MTL: CP …" at bounding box center [452, 333] width 223 height 19
click at [401, 332] on input "ABF: ABF, C: [PERSON_NAME],N: [PERSON_NAME],T-CAD: CONTAINER EXPRESS,T-MTL: CP …" at bounding box center [452, 333] width 223 height 19
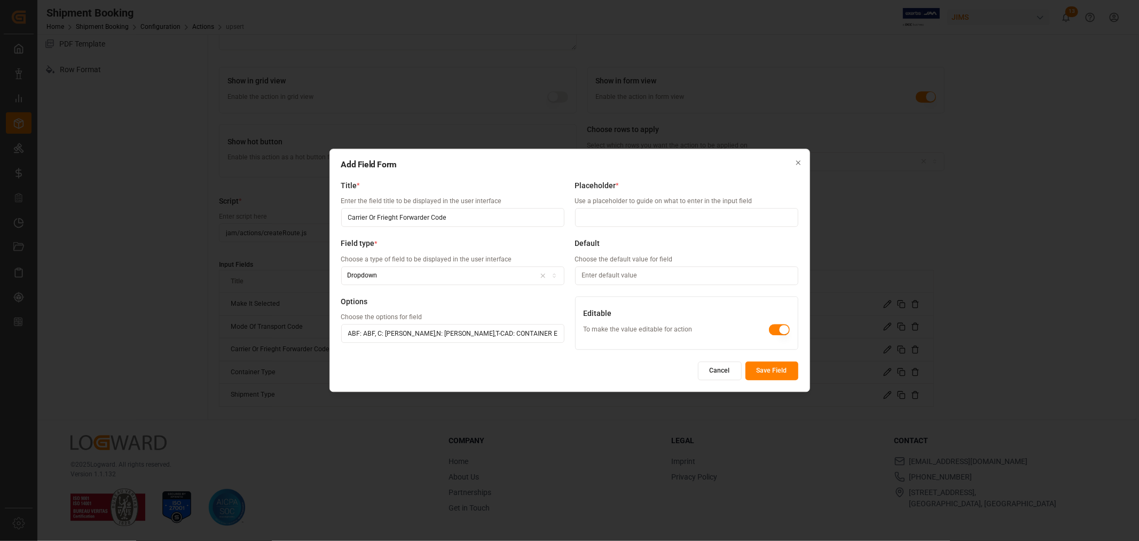
click at [426, 332] on input "ABF: ABF, C: [PERSON_NAME],N: [PERSON_NAME],T-CAD: CONTAINER EXPRESS,T-MTL: CP …" at bounding box center [452, 333] width 223 height 19
drag, startPoint x: 378, startPoint y: 329, endPoint x: 426, endPoint y: 332, distance: 48.1
click at [426, 332] on input "ABF: ABF, C: [PERSON_NAME],N: [PERSON_NAME],T-CAD: CONTAINER EXPRESS,T-MTL: CP …" at bounding box center [452, 333] width 223 height 19
click at [426, 333] on input "ABF: ABF, C: [PERSON_NAME],N: [PERSON_NAME],T-CAD: CONTAINER EXPRESS,T-MTL: CP …" at bounding box center [452, 333] width 223 height 19
click at [432, 338] on input "ABF: ABF, C: [PERSON_NAME],N: [PERSON_NAME],T-CAD: CONTAINER EXPRESS,T-MTL: CP …" at bounding box center [452, 333] width 223 height 19
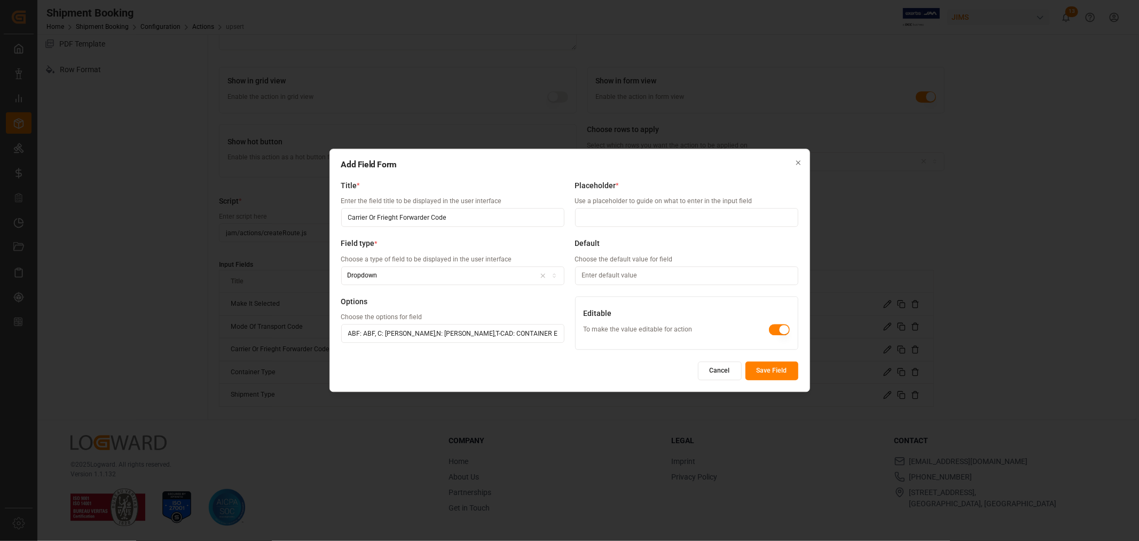
click at [426, 333] on input "ABF: ABF, C: [PERSON_NAME],N: [PERSON_NAME],T-CAD: CONTAINER EXPRESS,T-MTL: CP …" at bounding box center [452, 333] width 223 height 19
click at [517, 332] on input "ABF: ABF, C: [PERSON_NAME] ( Forwarder) ,N: [PERSON_NAME],T-CAD: CONTAINER EXPR…" at bounding box center [452, 333] width 223 height 19
click at [520, 333] on input "ABF: ABF, C: [PERSON_NAME] ( Forwarder) ,N: [PERSON_NAME] (Broker ),T-CAD: CONT…" at bounding box center [452, 333] width 223 height 19
click at [521, 332] on input "ABF: ABF, C: [PERSON_NAME] ( Forwarder) ,N: [PERSON_NAME] (Broker ),T-CAD: CONT…" at bounding box center [452, 333] width 223 height 19
type input "ABF: ABF, C: [PERSON_NAME] ( Forwarder) ,N: [PERSON_NAME] ( Broker ),T-CAD: CON…"
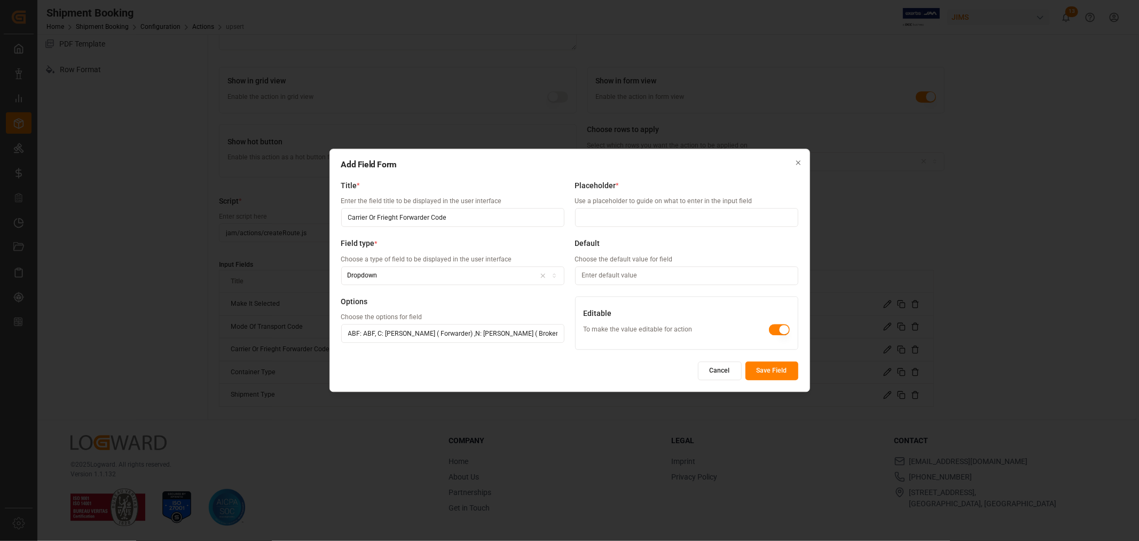
click at [770, 371] on button "Save Field" at bounding box center [772, 371] width 53 height 19
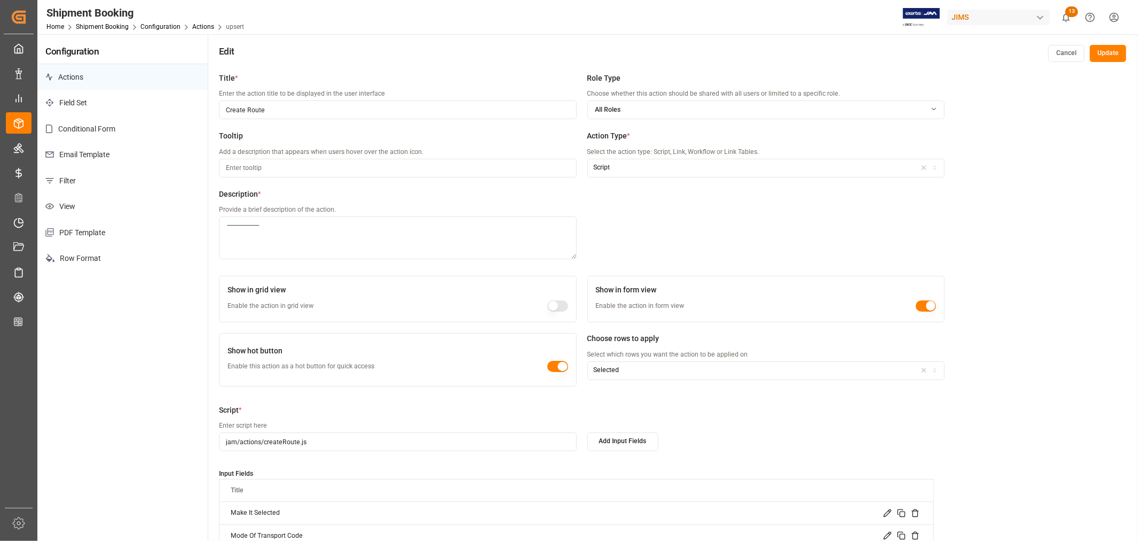
click at [1101, 54] on button "Update" at bounding box center [1108, 53] width 36 height 17
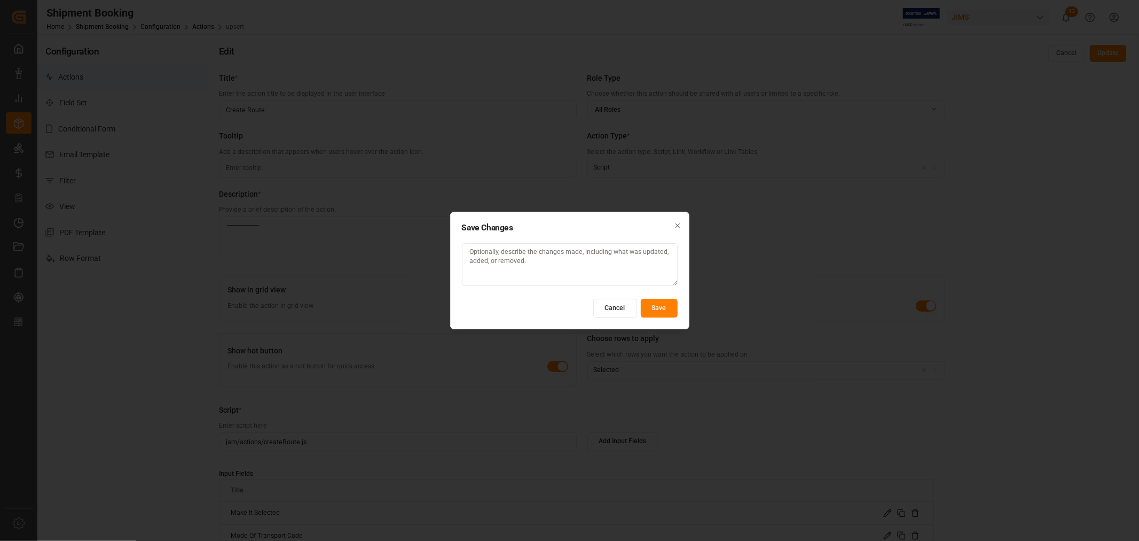
click at [664, 308] on button "Save" at bounding box center [659, 308] width 37 height 19
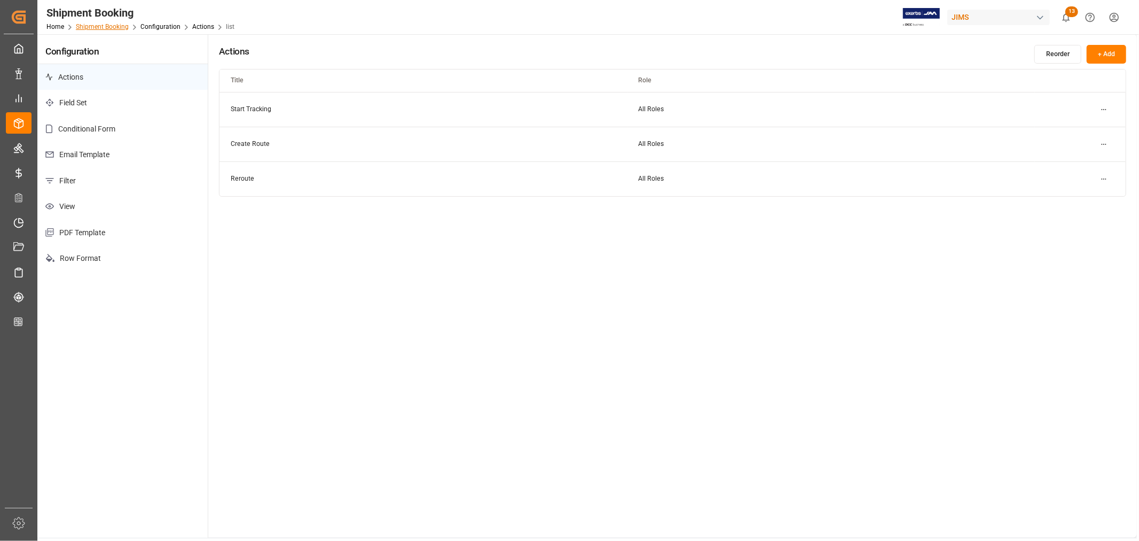
click at [109, 28] on link "Shipment Booking" at bounding box center [102, 26] width 53 height 7
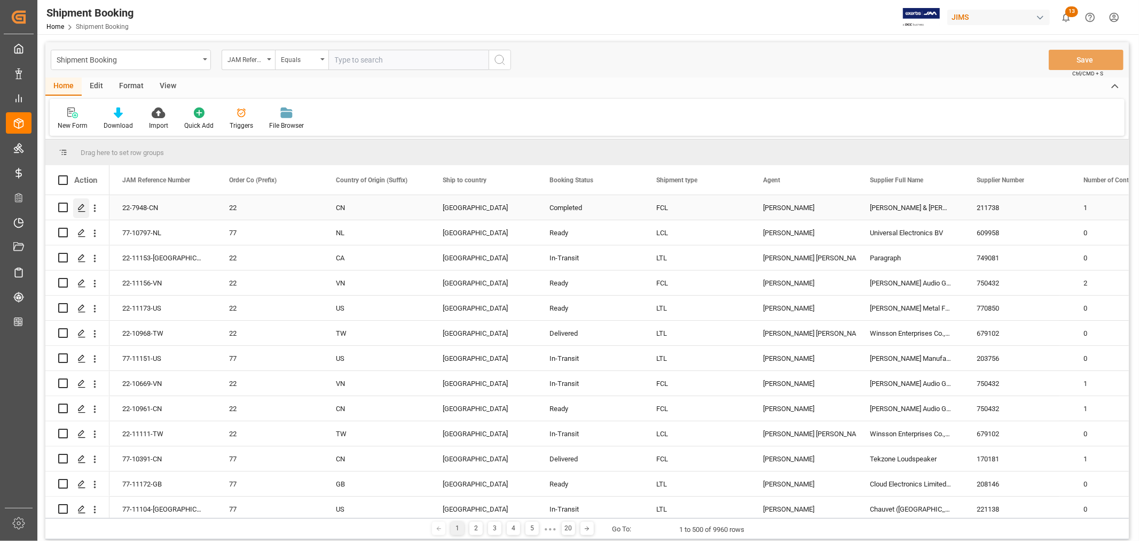
click at [81, 207] on polygon "Press SPACE to select this row." at bounding box center [81, 206] width 5 height 5
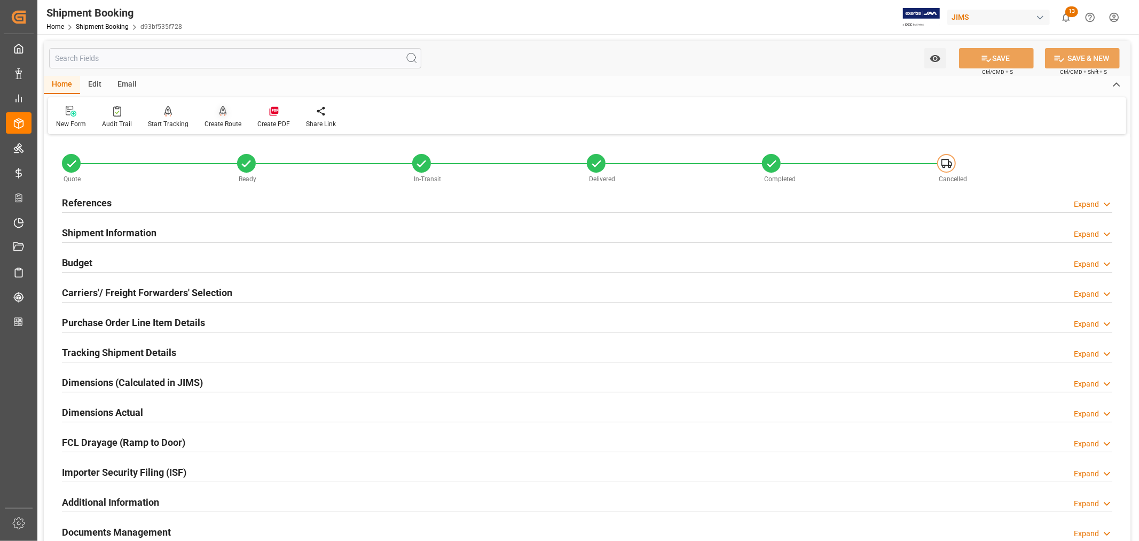
click at [216, 122] on div "Create Route" at bounding box center [223, 124] width 37 height 10
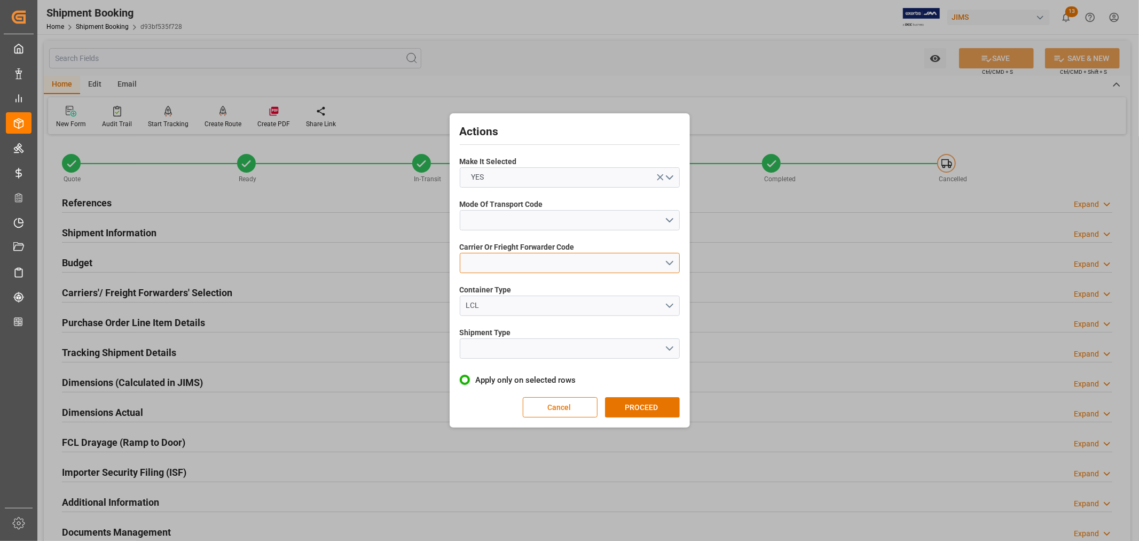
click at [509, 265] on button "open menu" at bounding box center [570, 263] width 220 height 20
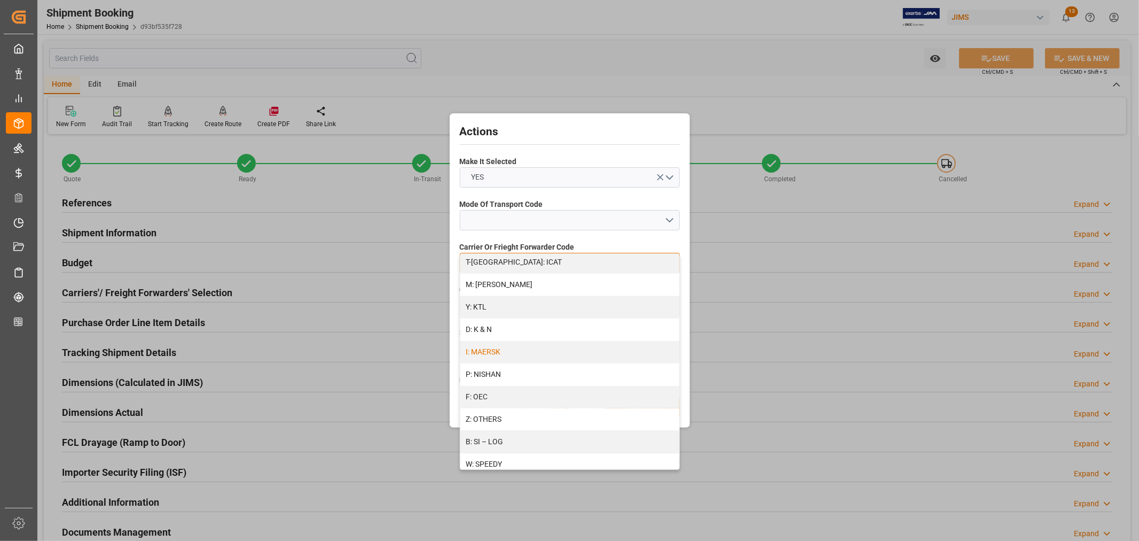
scroll to position [558, 0]
click at [831, 9] on div "Actions Make It Selected YES Mode Of Transport Code Carrier Or Frieght Forwarde…" at bounding box center [569, 270] width 1139 height 541
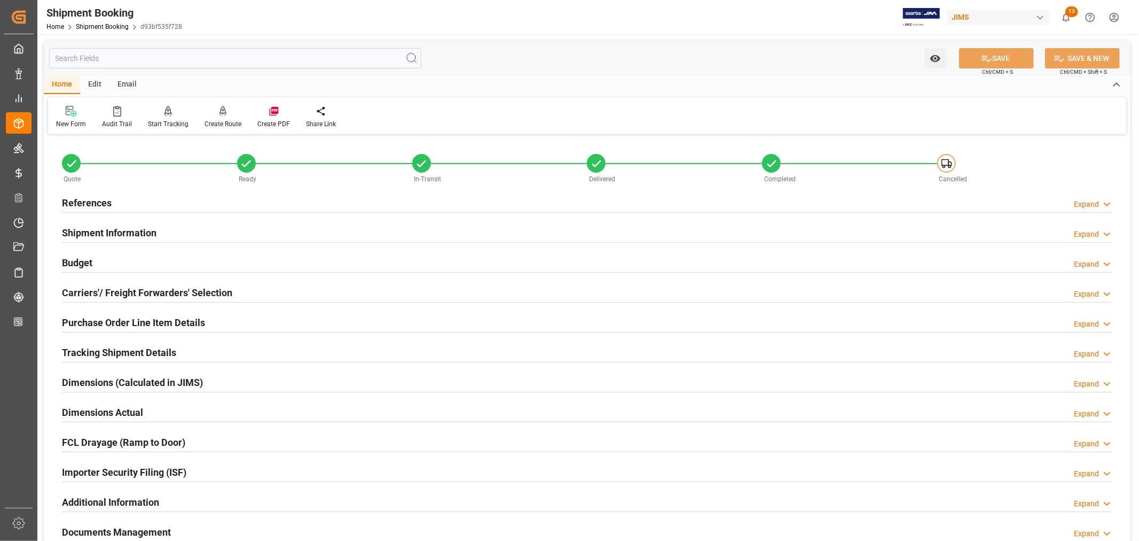
click at [88, 82] on div "Edit" at bounding box center [94, 85] width 29 height 18
click at [103, 201] on h2 "References" at bounding box center [87, 202] width 50 height 14
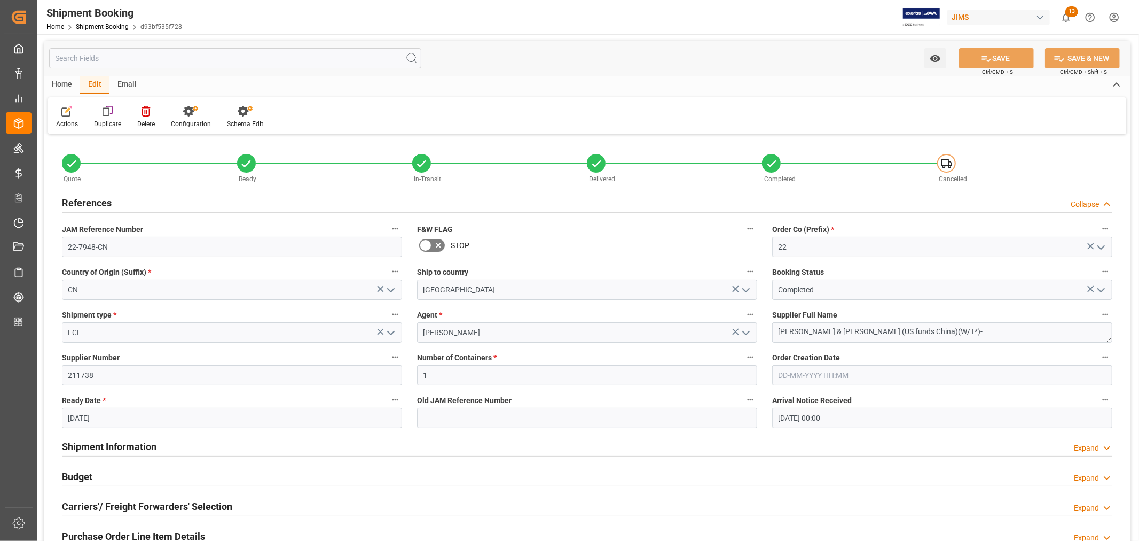
click at [103, 201] on h2 "References" at bounding box center [87, 202] width 50 height 14
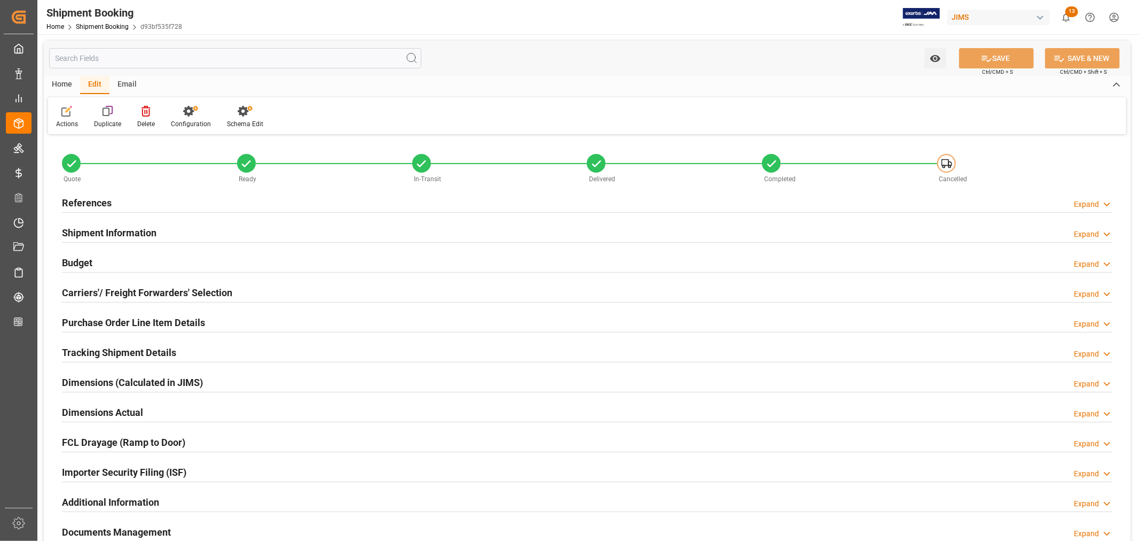
click at [91, 202] on h2 "References" at bounding box center [87, 202] width 50 height 14
